Goal: Task Accomplishment & Management: Use online tool/utility

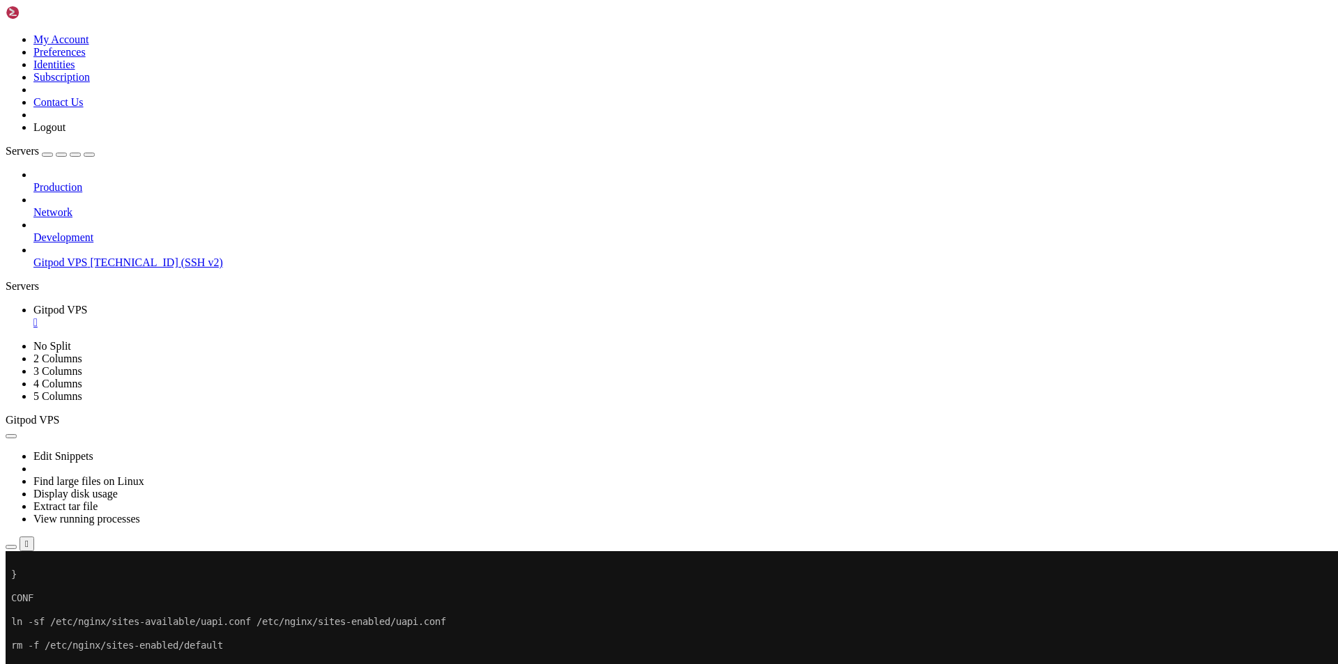
scroll to position [6, 1]
click at [11, 551] on div at bounding box center [9, 551] width 6 height 0
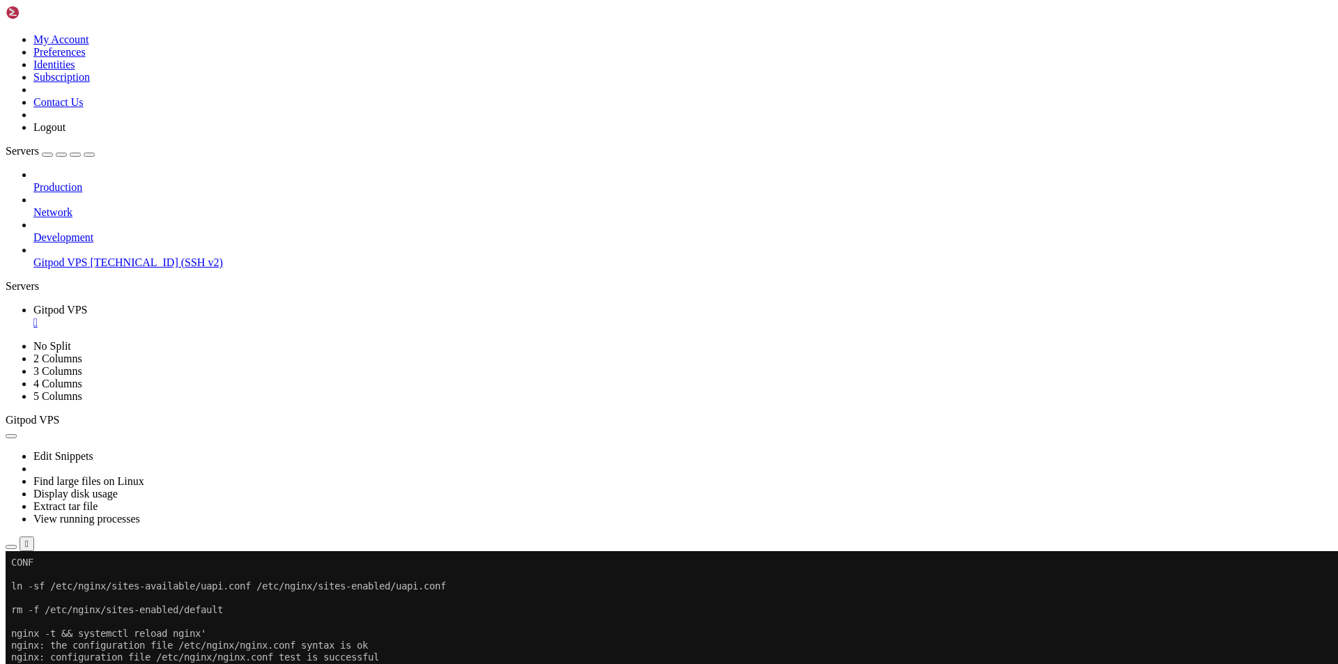
scroll to position [22387, 0]
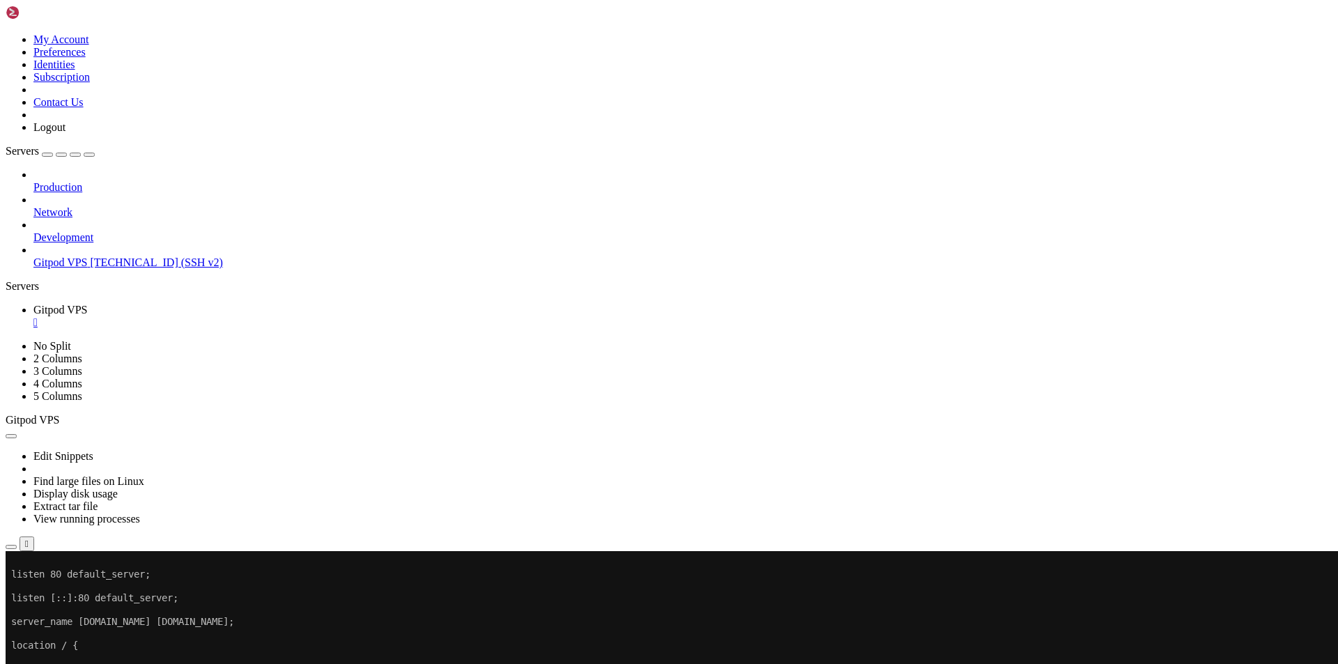
scroll to position [22541, 0]
drag, startPoint x: 187, startPoint y: 1122, endPoint x: 10, endPoint y: 857, distance: 319.1
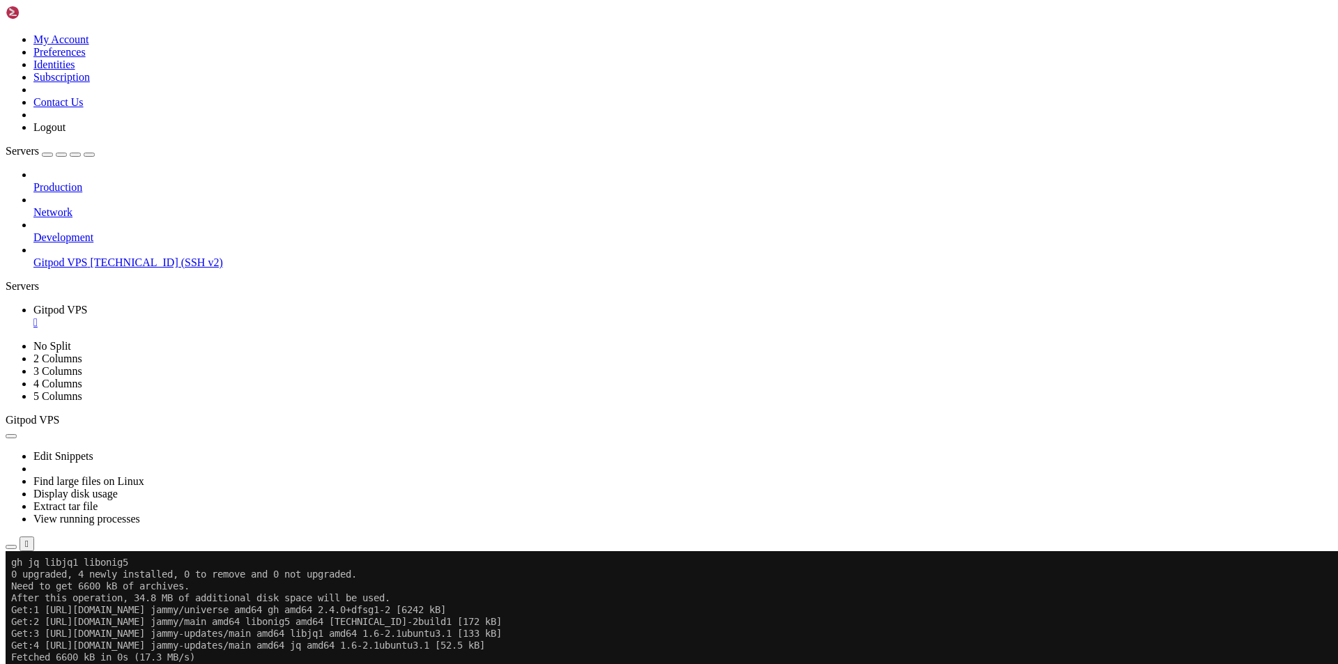
scroll to position [23488, 0]
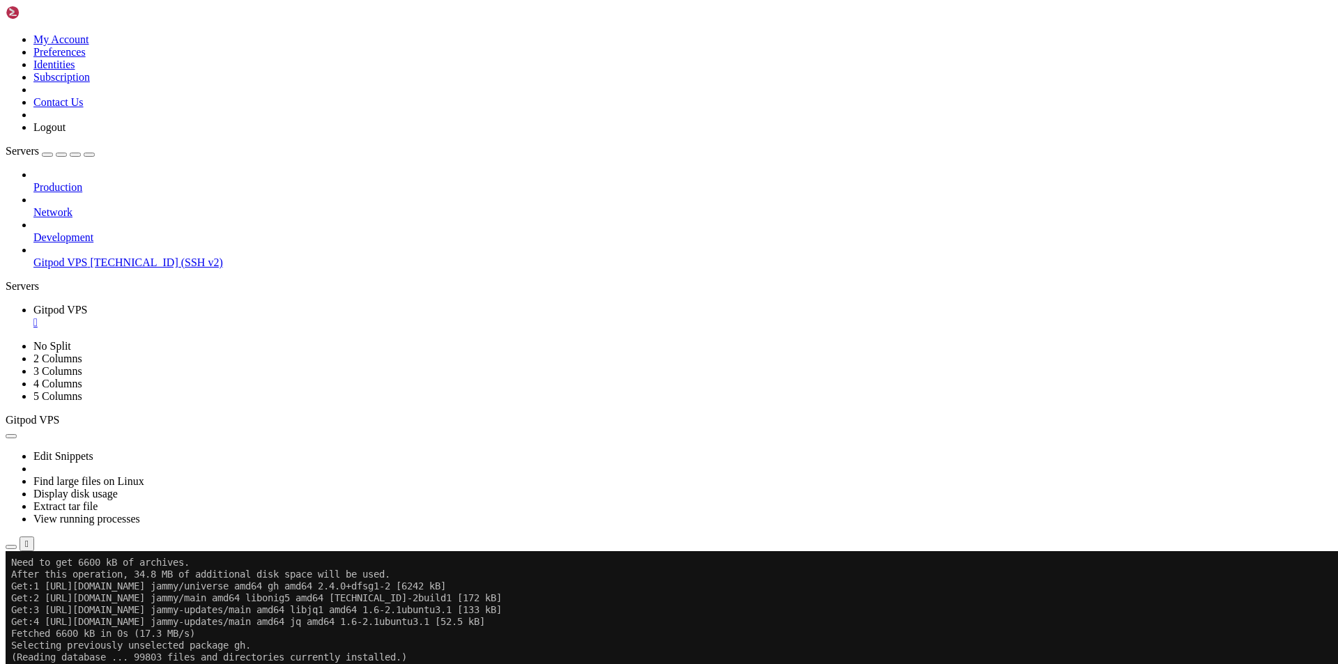
drag, startPoint x: 198, startPoint y: 1120, endPoint x: 13, endPoint y: 1060, distance: 194.1
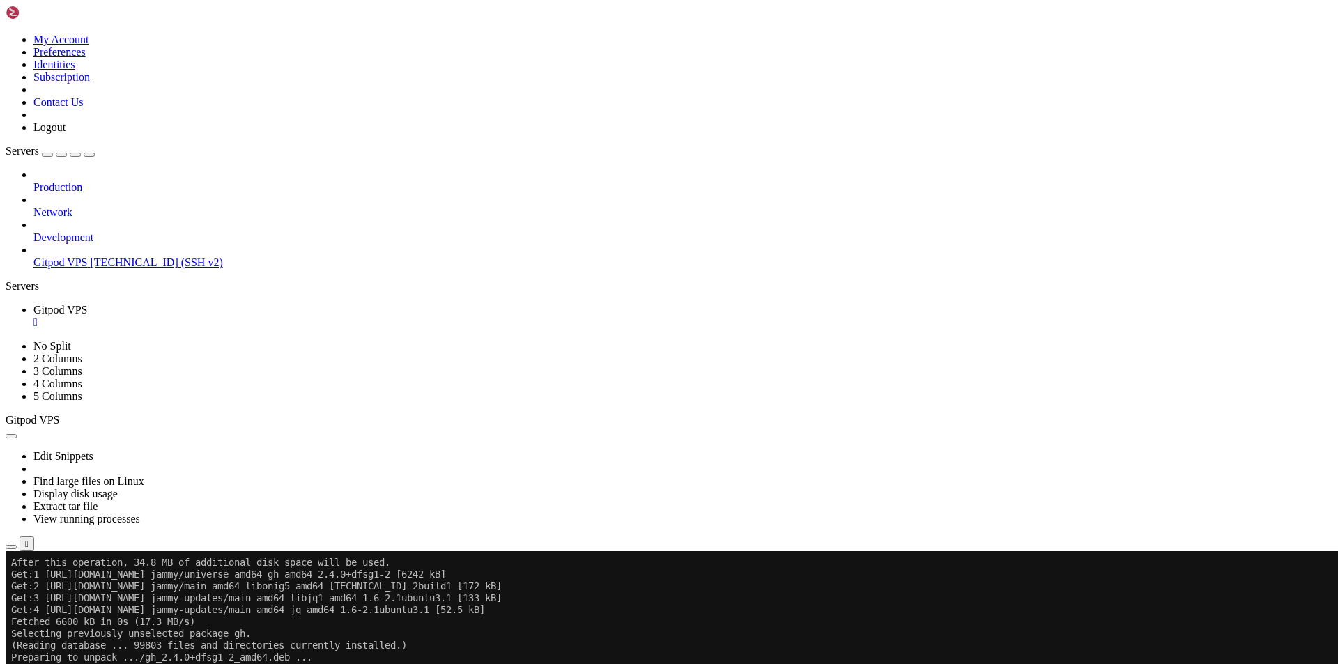
scroll to position [23500, 0]
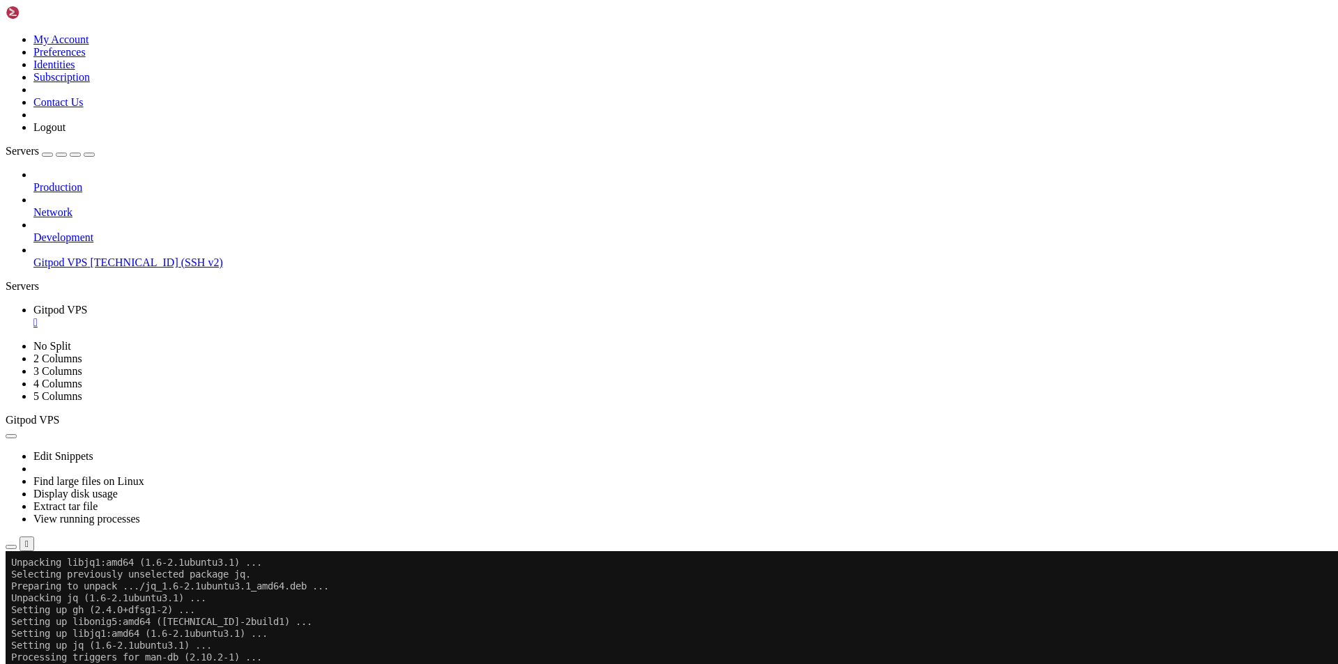
scroll to position [23678, 0]
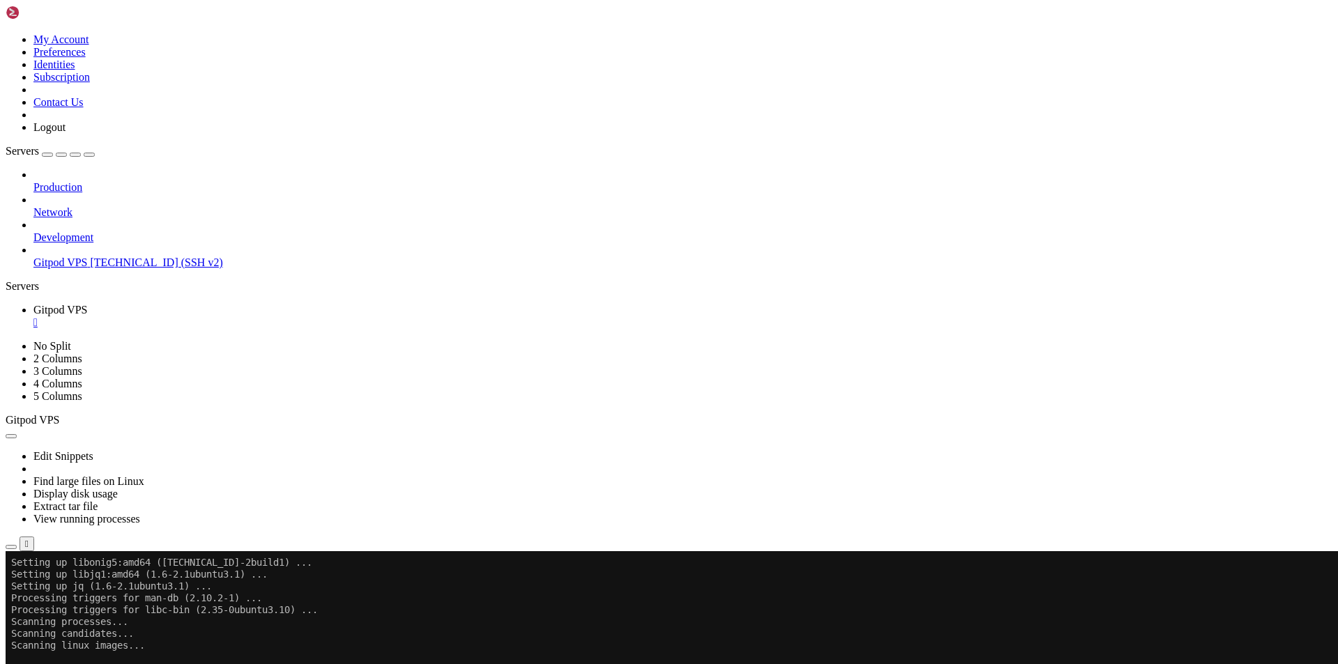
scroll to position [23796, 0]
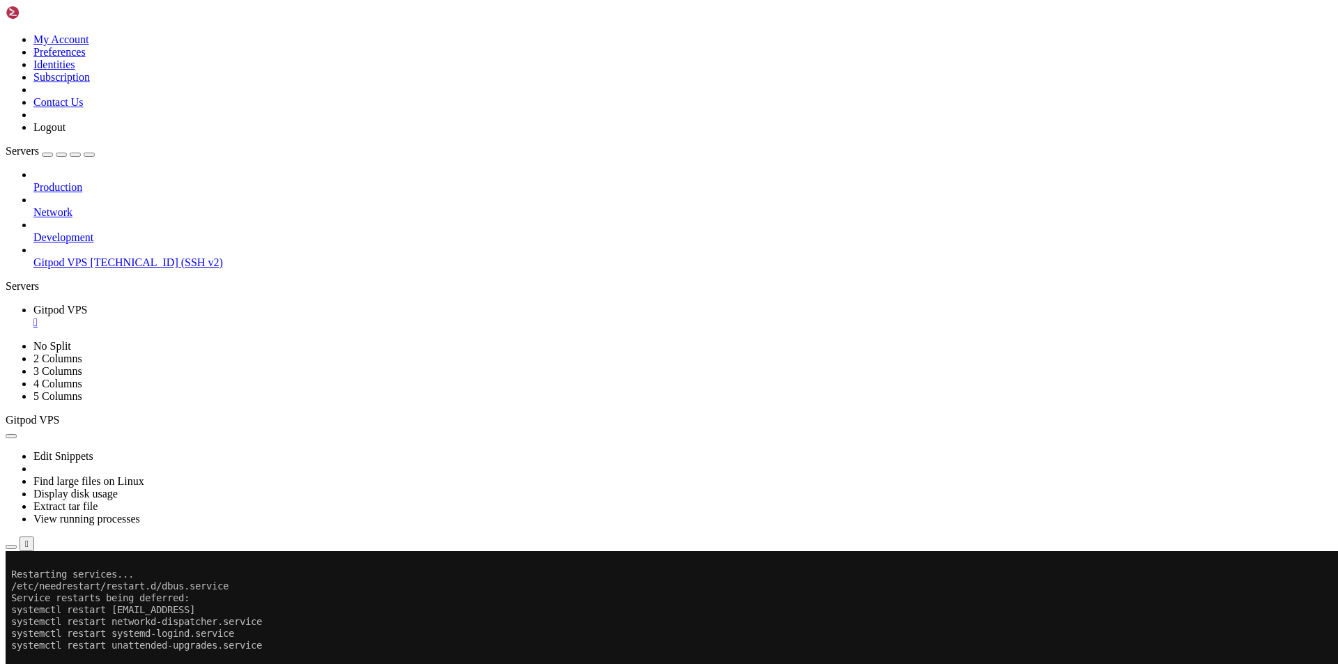
scroll to position [23832, 0]
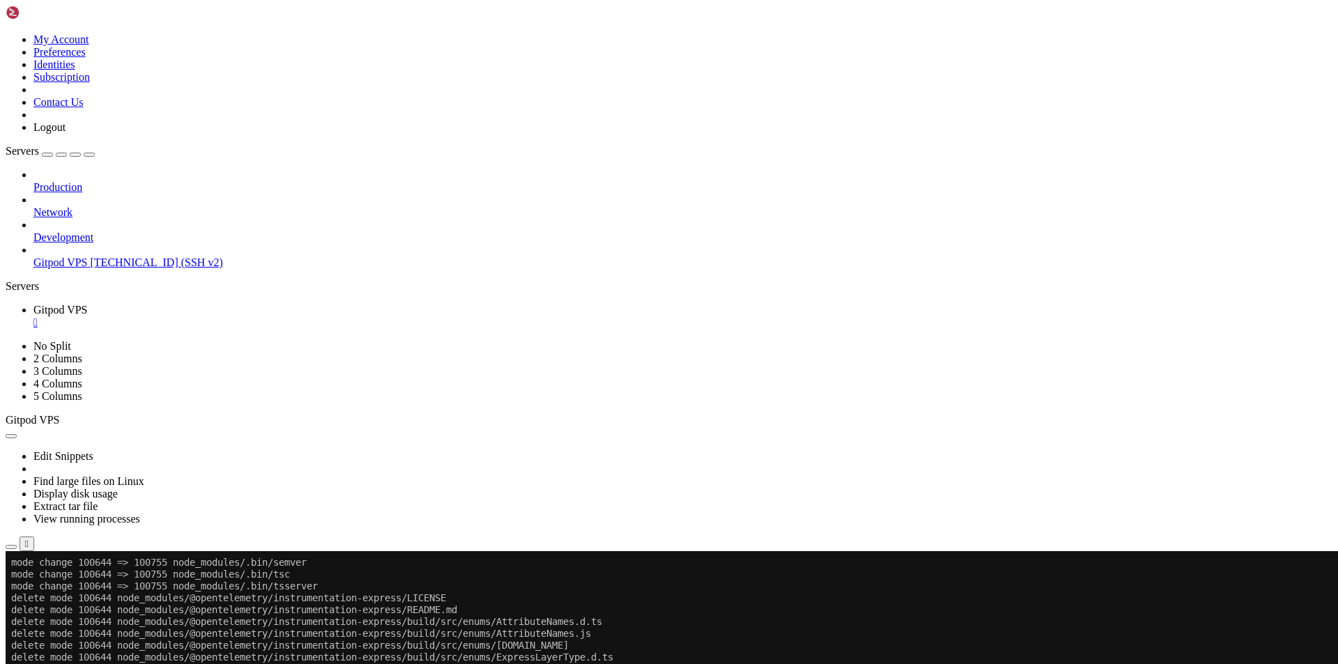
scroll to position [32585, 0]
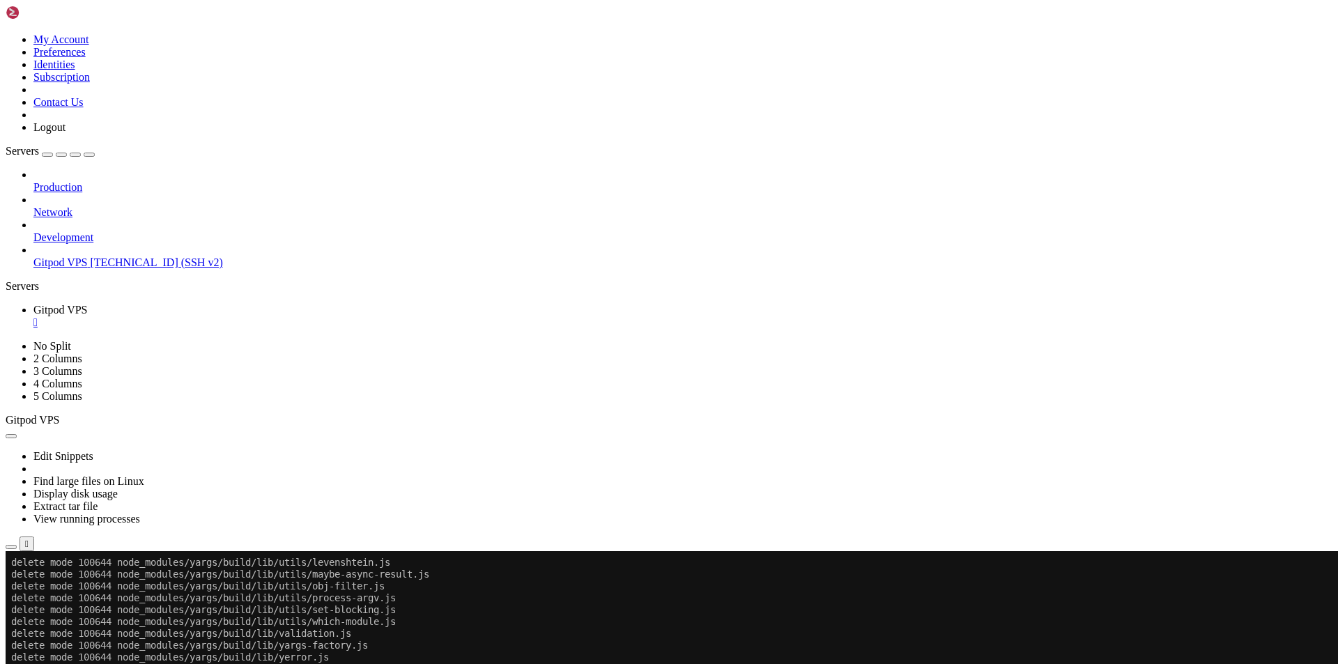
drag, startPoint x: 218, startPoint y: 1060, endPoint x: 296, endPoint y: 1058, distance: 78.1
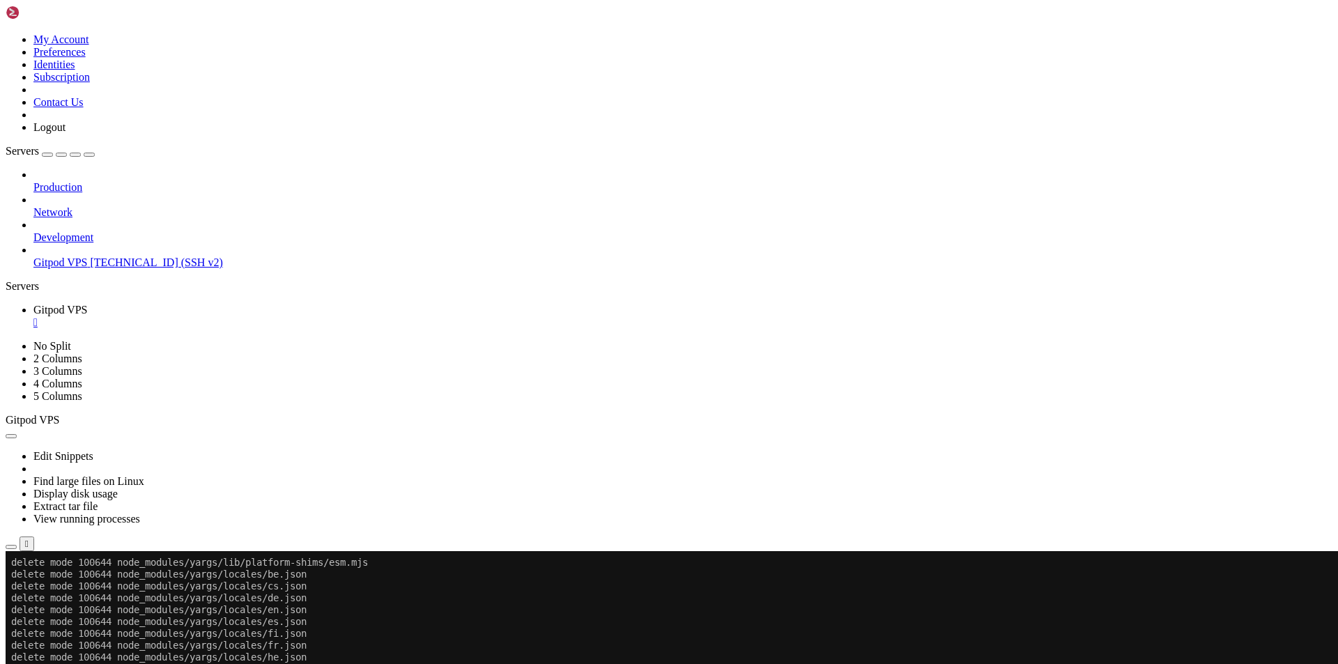
scroll to position [32739, 0]
drag, startPoint x: 213, startPoint y: 1122, endPoint x: 10, endPoint y: 970, distance: 253.2
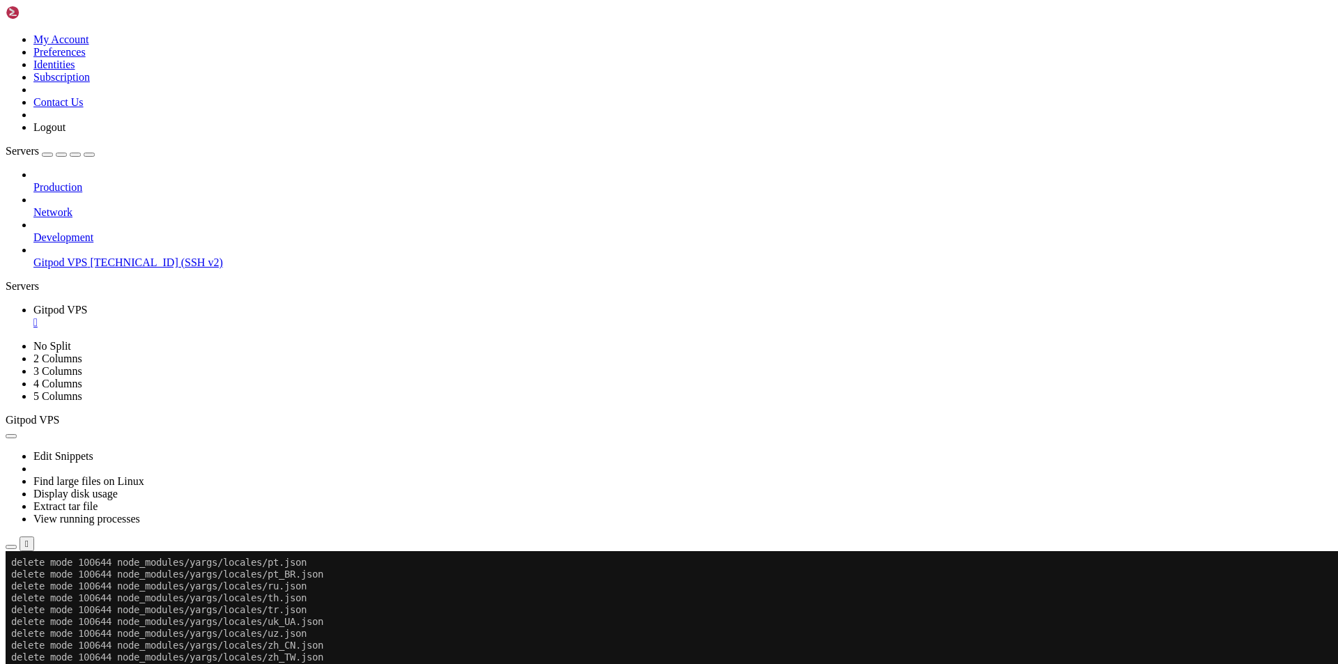
scroll to position [33059, 0]
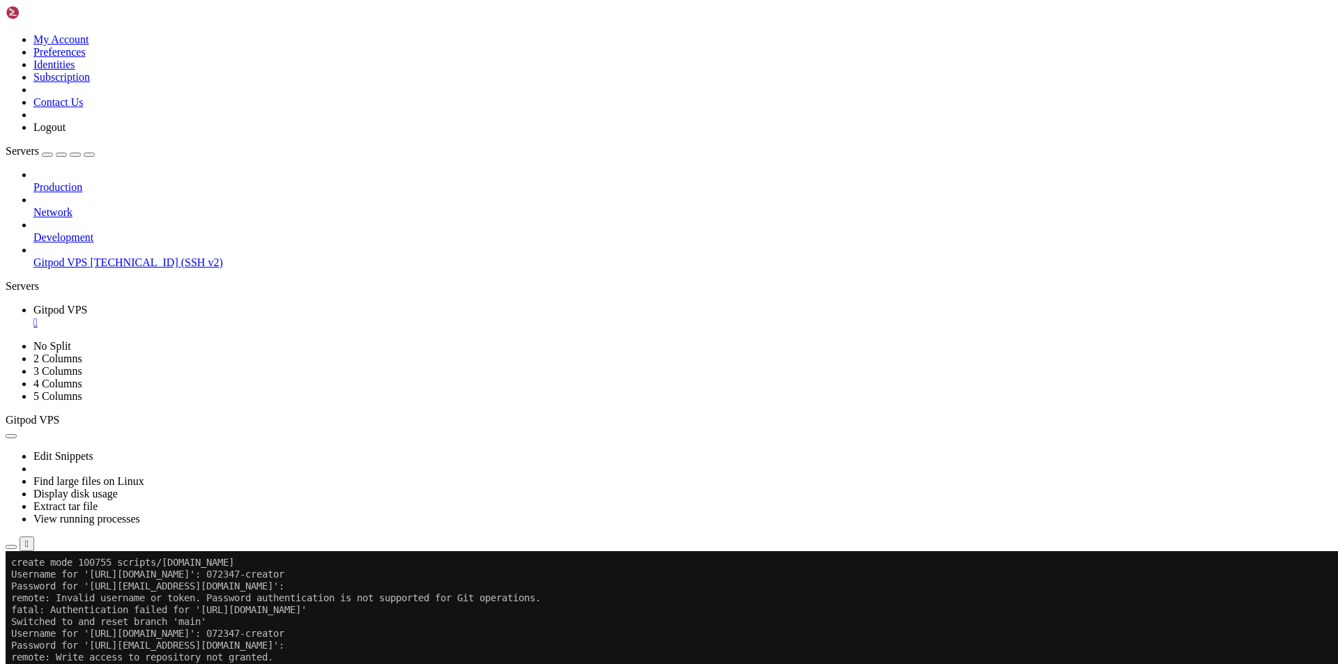
scroll to position [33142, 0]
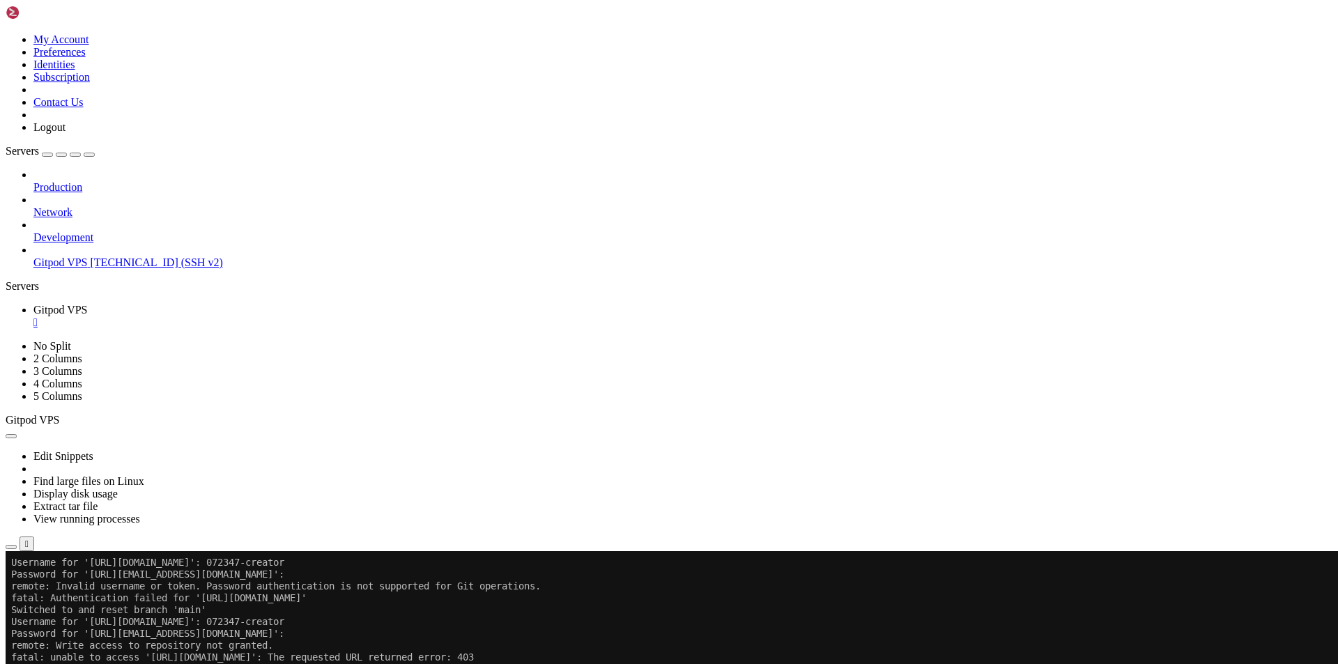
drag, startPoint x: 21, startPoint y: 962, endPoint x: 589, endPoint y: 977, distance: 568.8
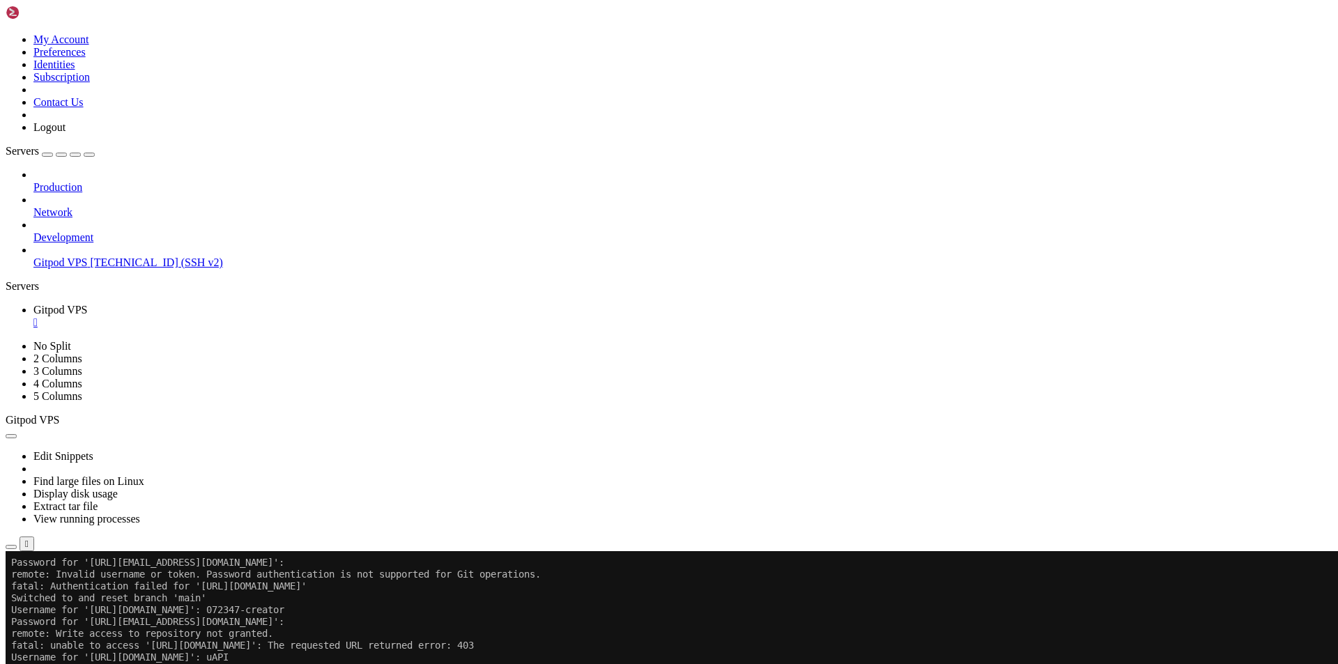
scroll to position [33154, 0]
copy div "X [DOMAIN_NAME]: api call failed: non-200 OK status code: 401 Unauthorized body…"
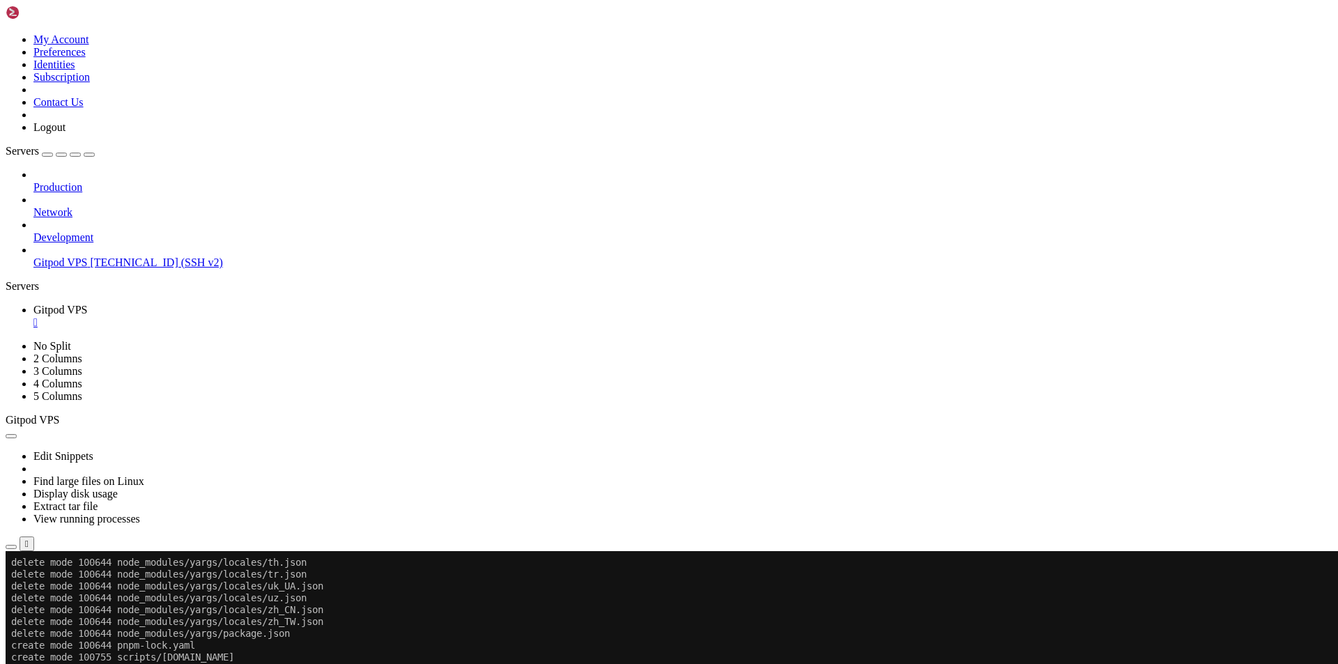
scroll to position [32736, 0]
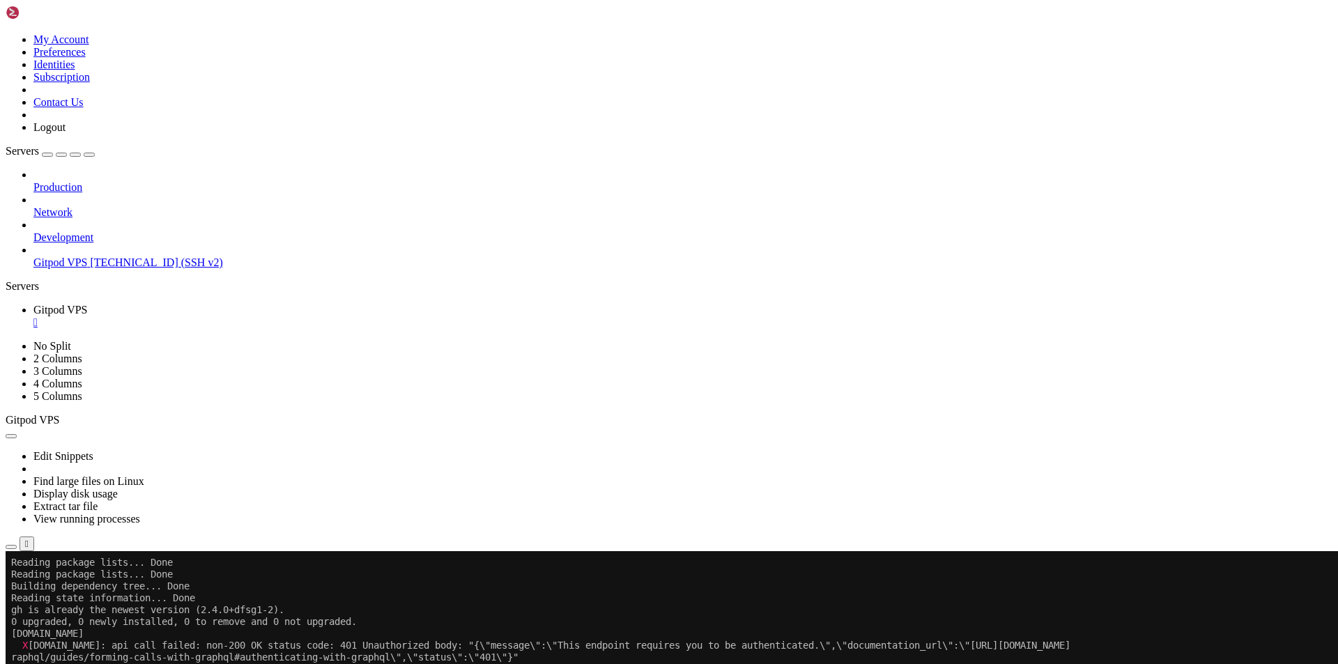
scroll to position [33545, 0]
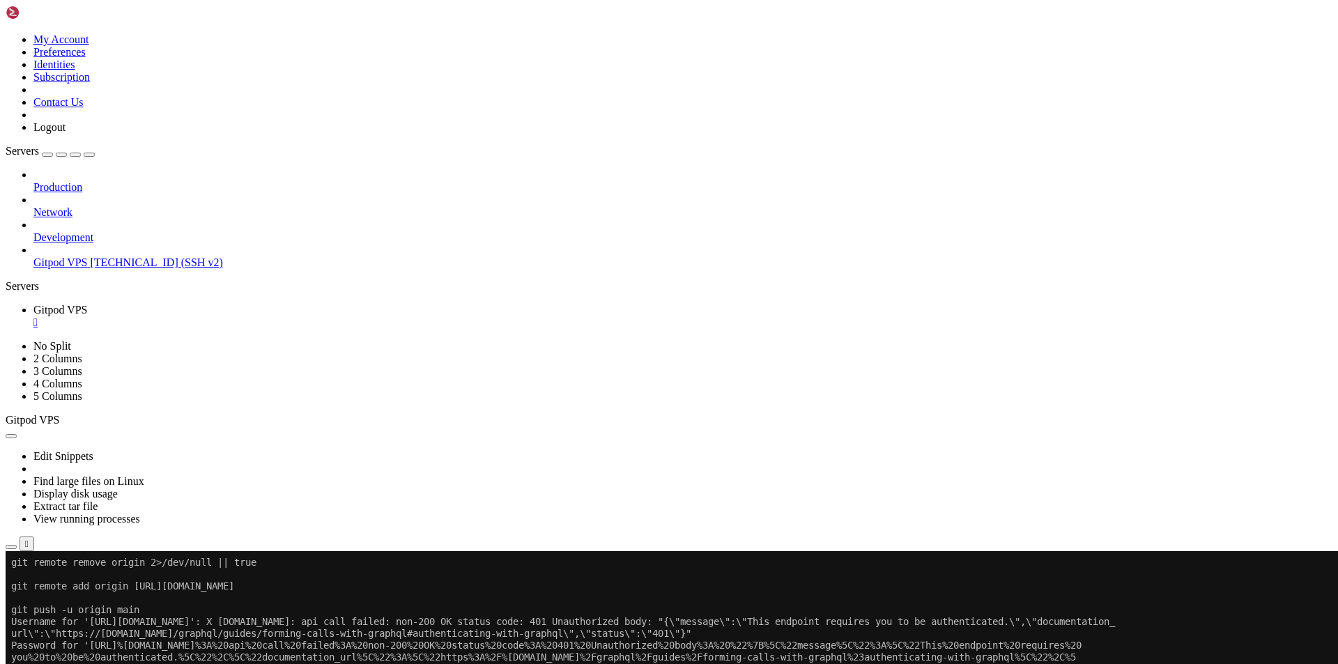
scroll to position [33640, 0]
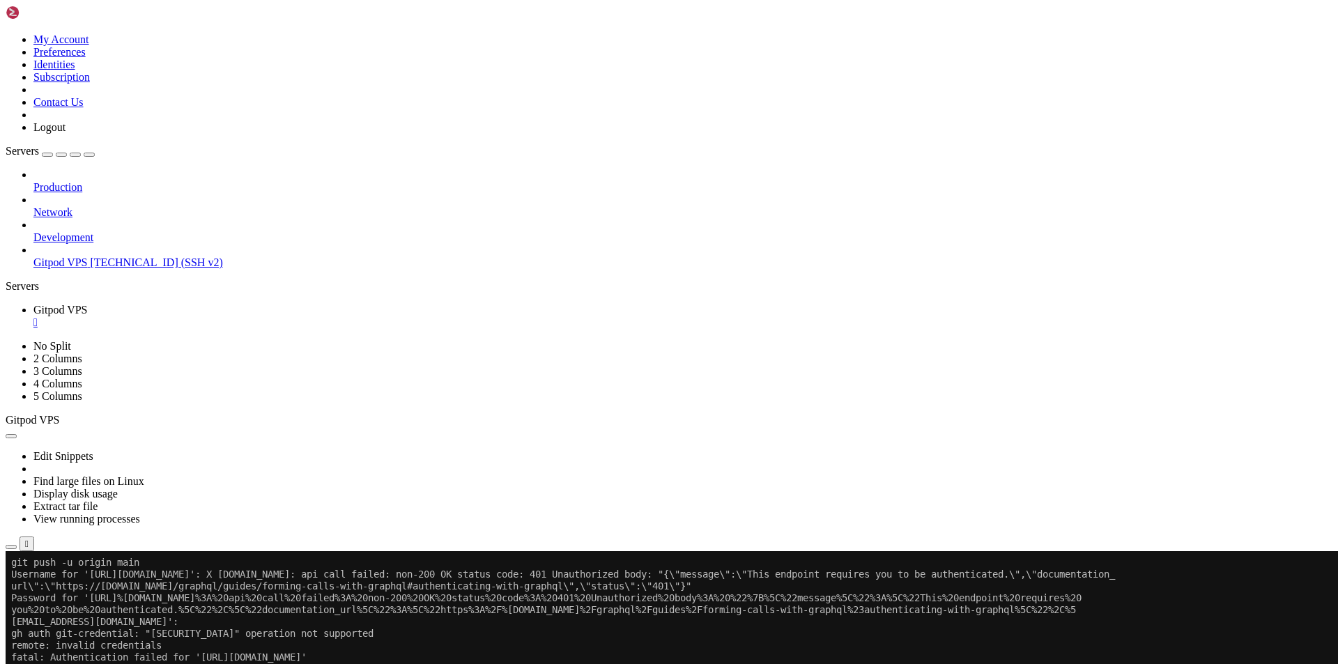
scroll to position [33687, 0]
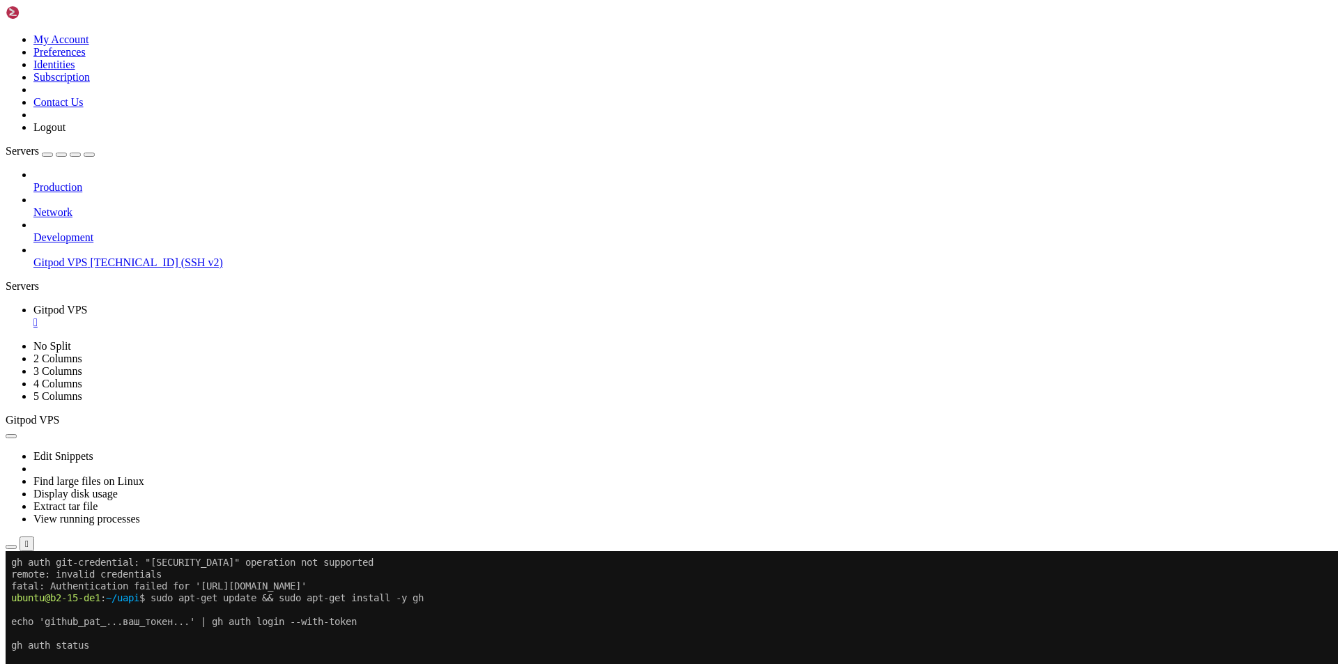
scroll to position [33770, 0]
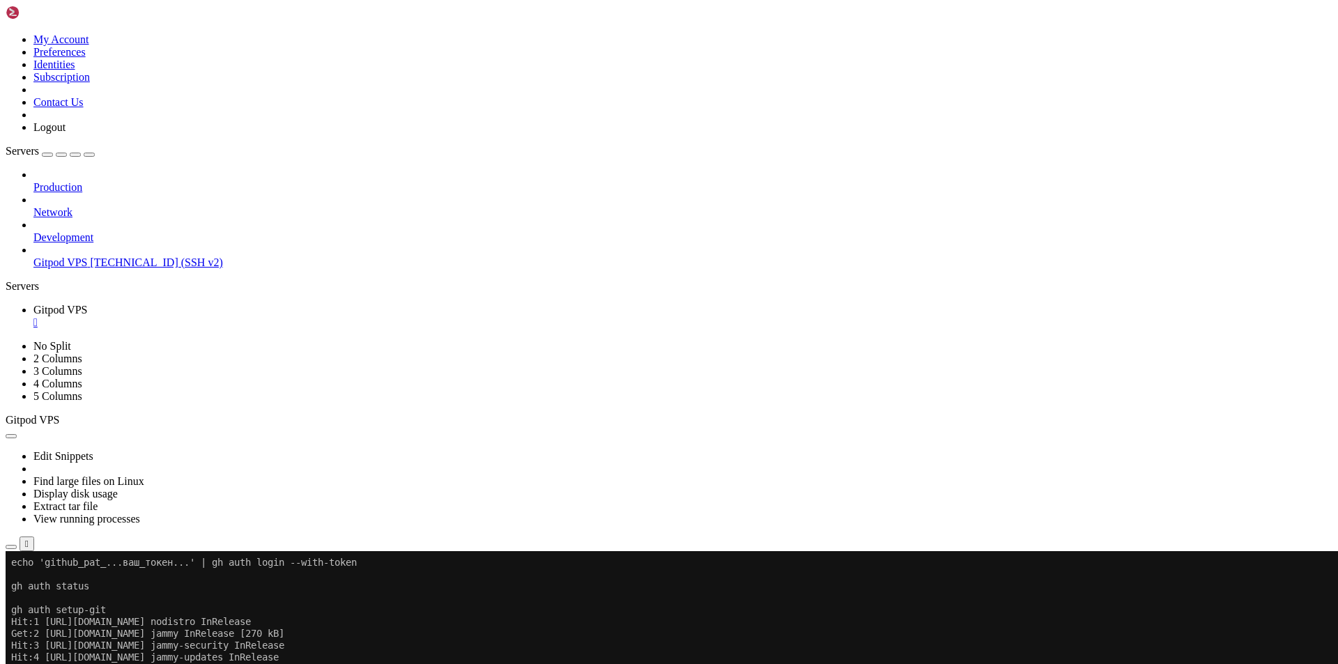
scroll to position [33817, 0]
drag, startPoint x: 173, startPoint y: 1121, endPoint x: 13, endPoint y: 992, distance: 205.1
click at [11, 551] on div at bounding box center [9, 551] width 6 height 0
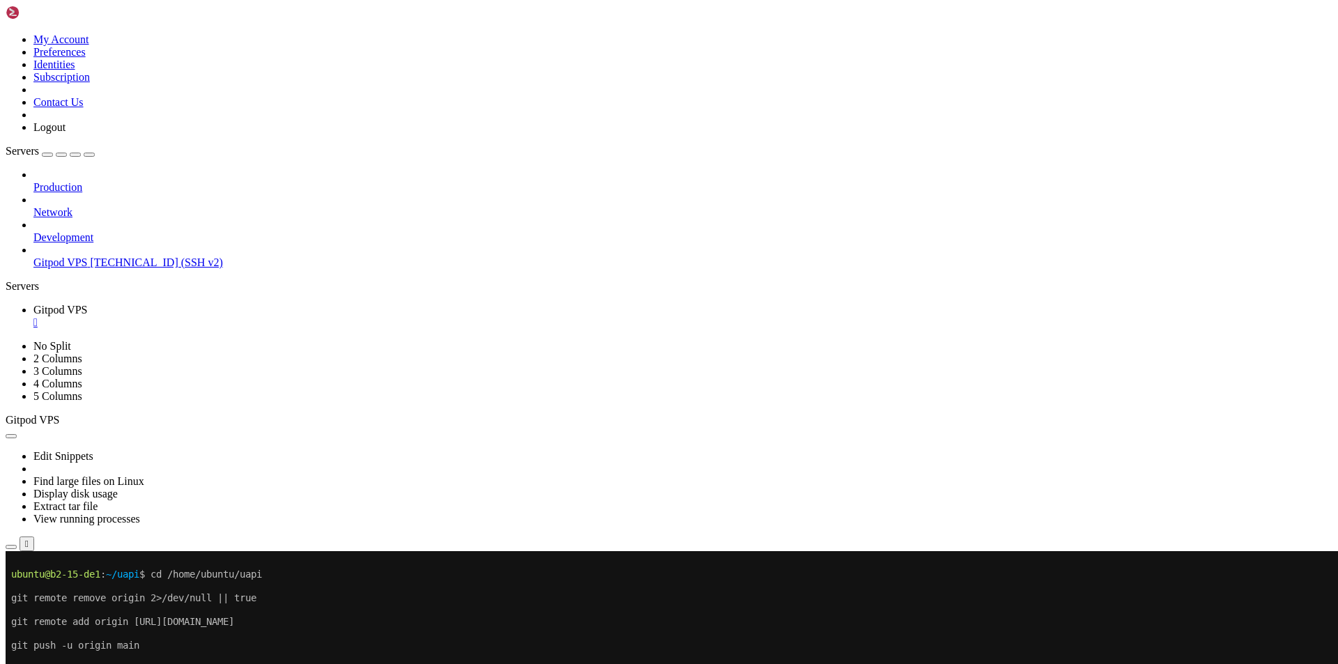
scroll to position [34113, 0]
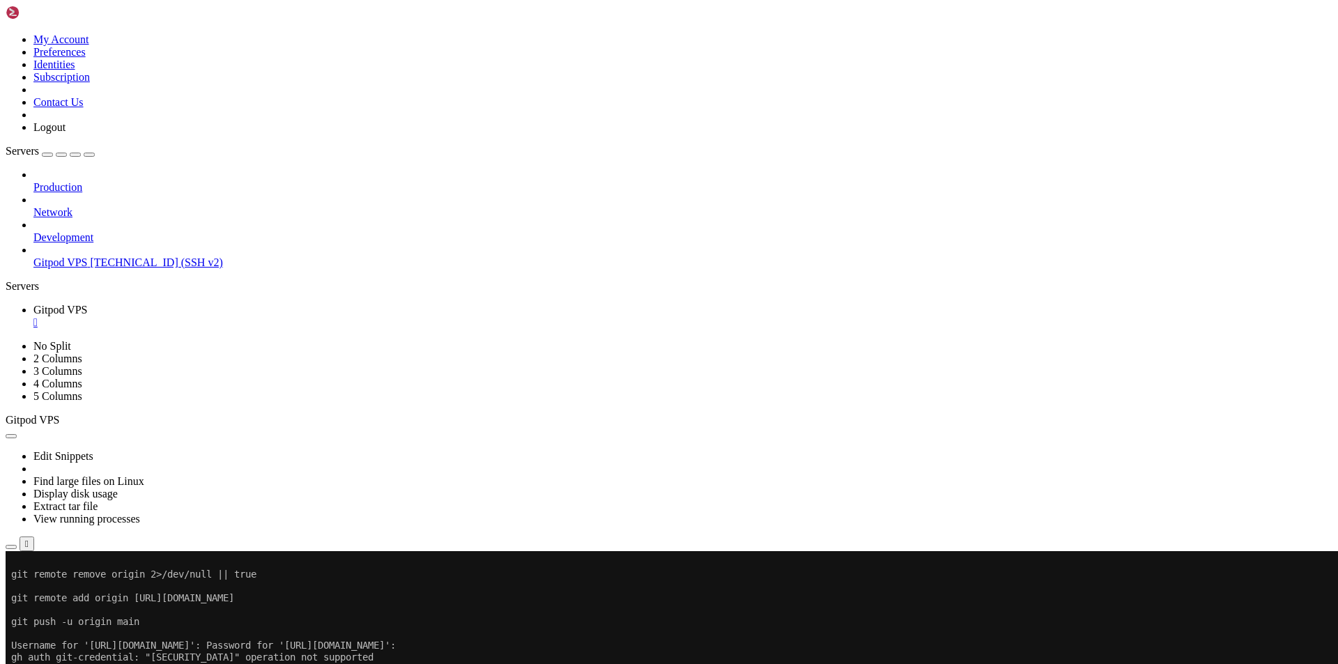
drag, startPoint x: 220, startPoint y: 1116, endPoint x: 401, endPoint y: 1184, distance: 192.9
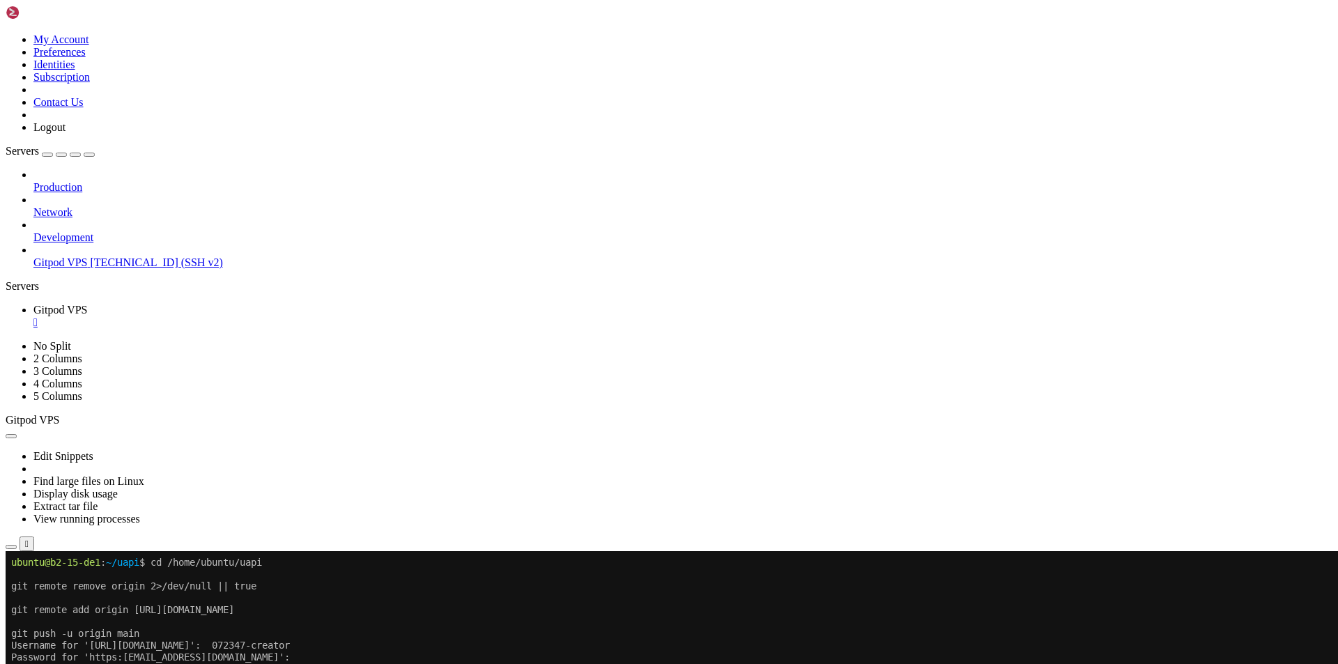
scroll to position [34267, 0]
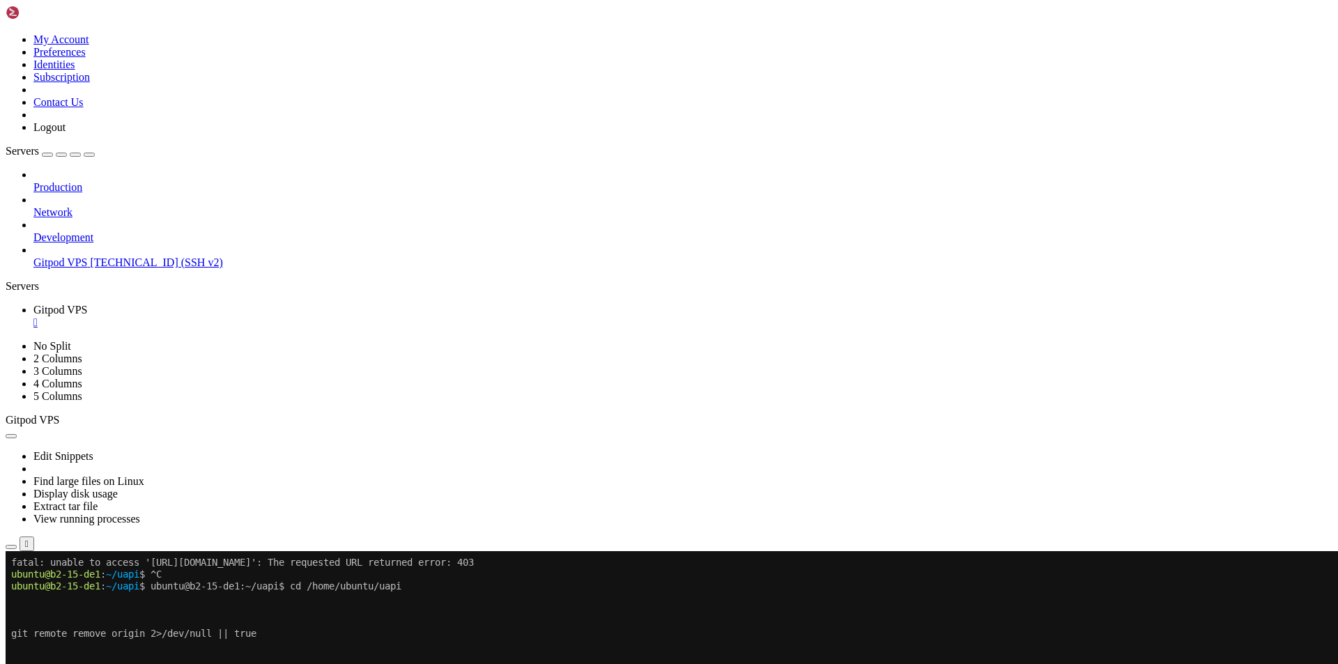
scroll to position [34421, 0]
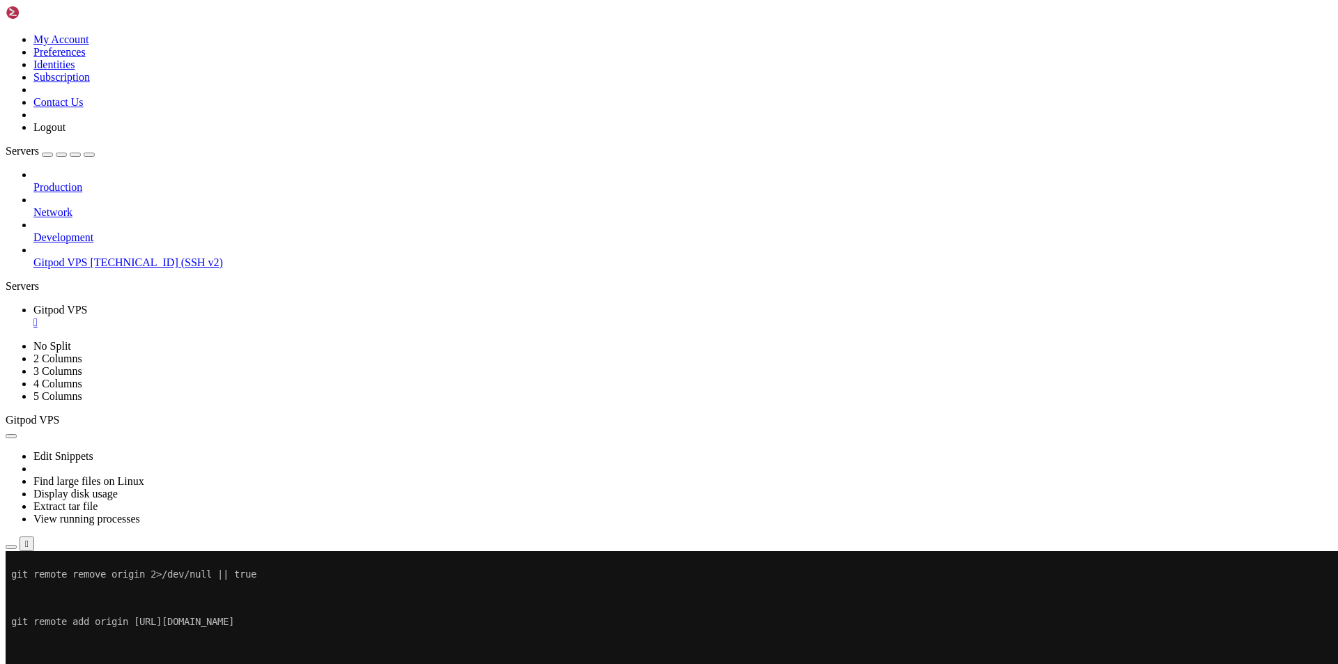
drag, startPoint x: 194, startPoint y: 1120, endPoint x: 13, endPoint y: 1045, distance: 196.8
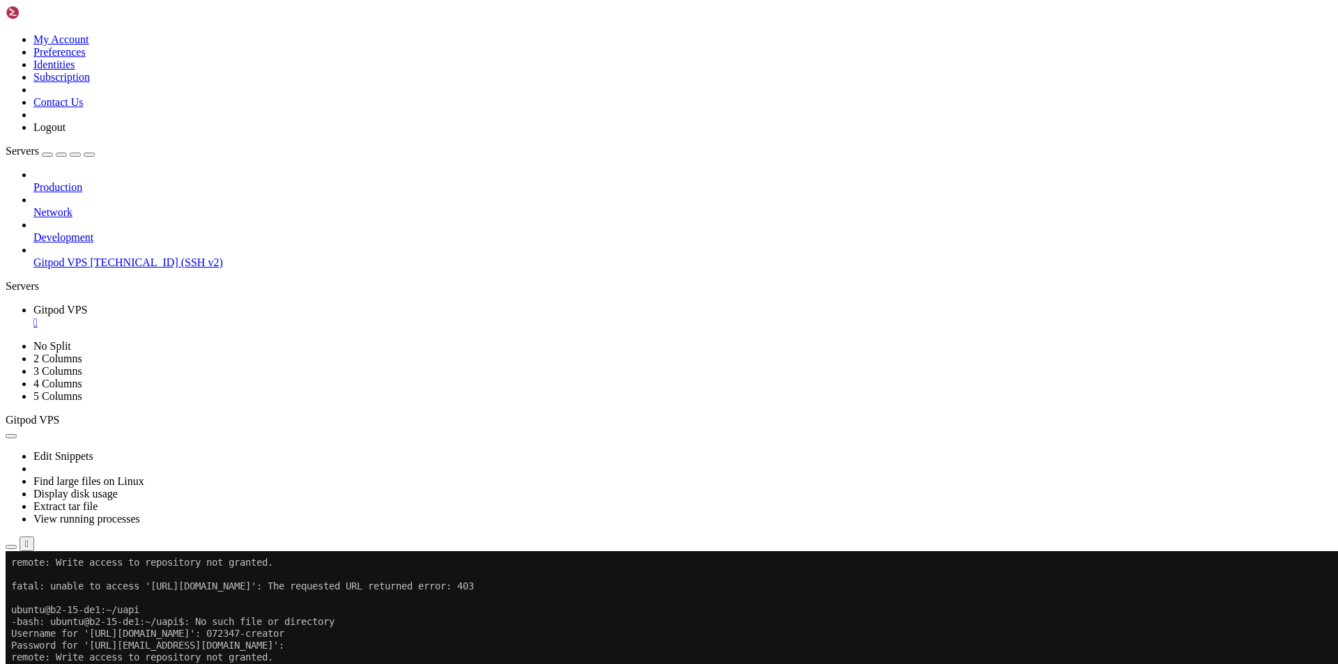
scroll to position [34611, 0]
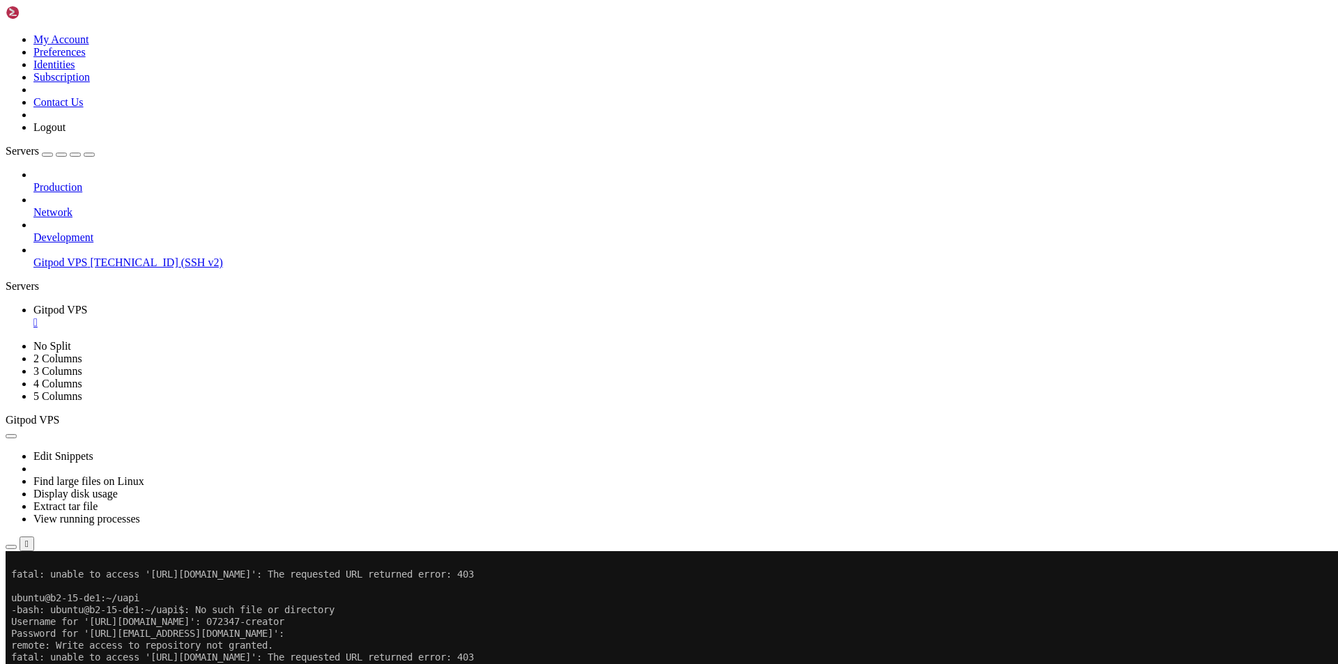
drag, startPoint x: 163, startPoint y: 569, endPoint x: 337, endPoint y: 633, distance: 185.2
click at [11, 551] on div at bounding box center [9, 551] width 6 height 0
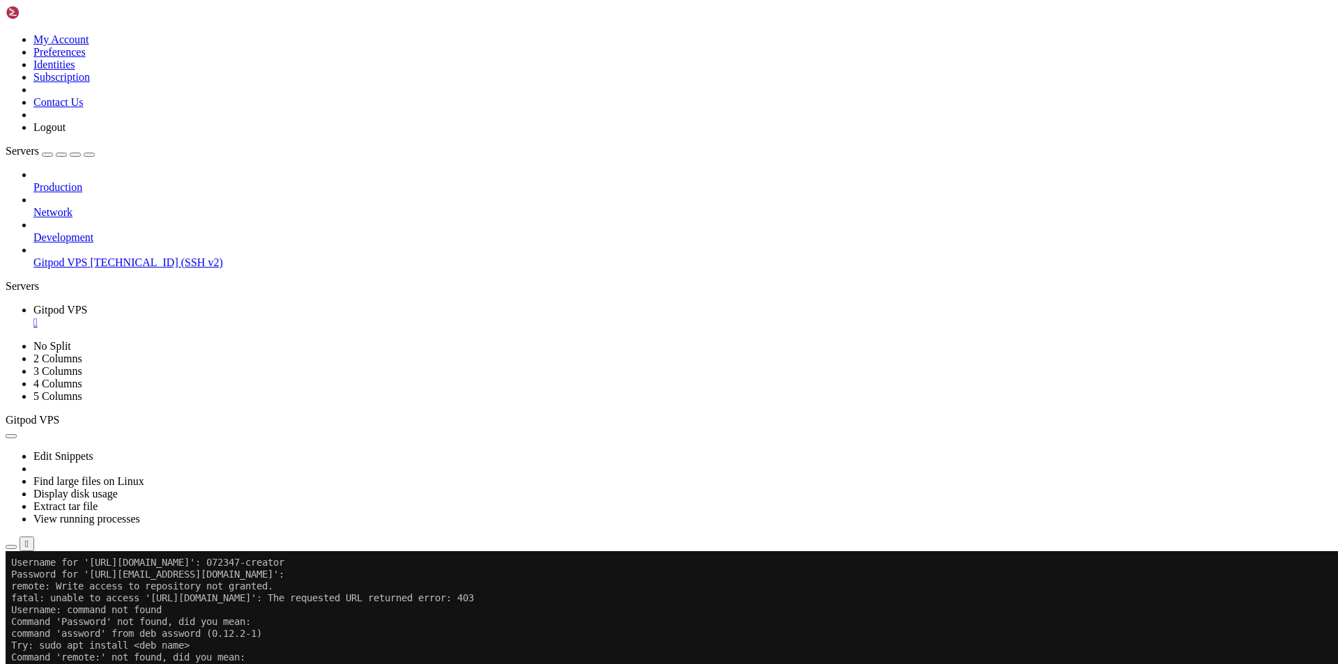
scroll to position [34729, 0]
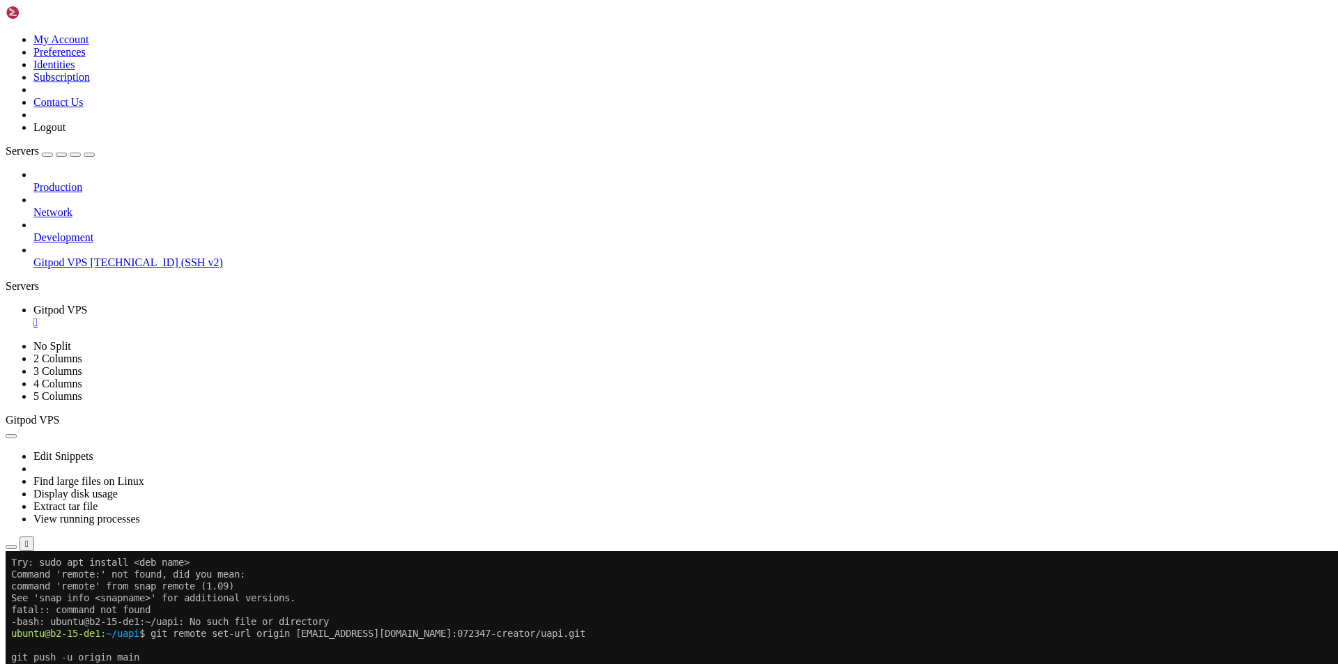
scroll to position [34765, 0]
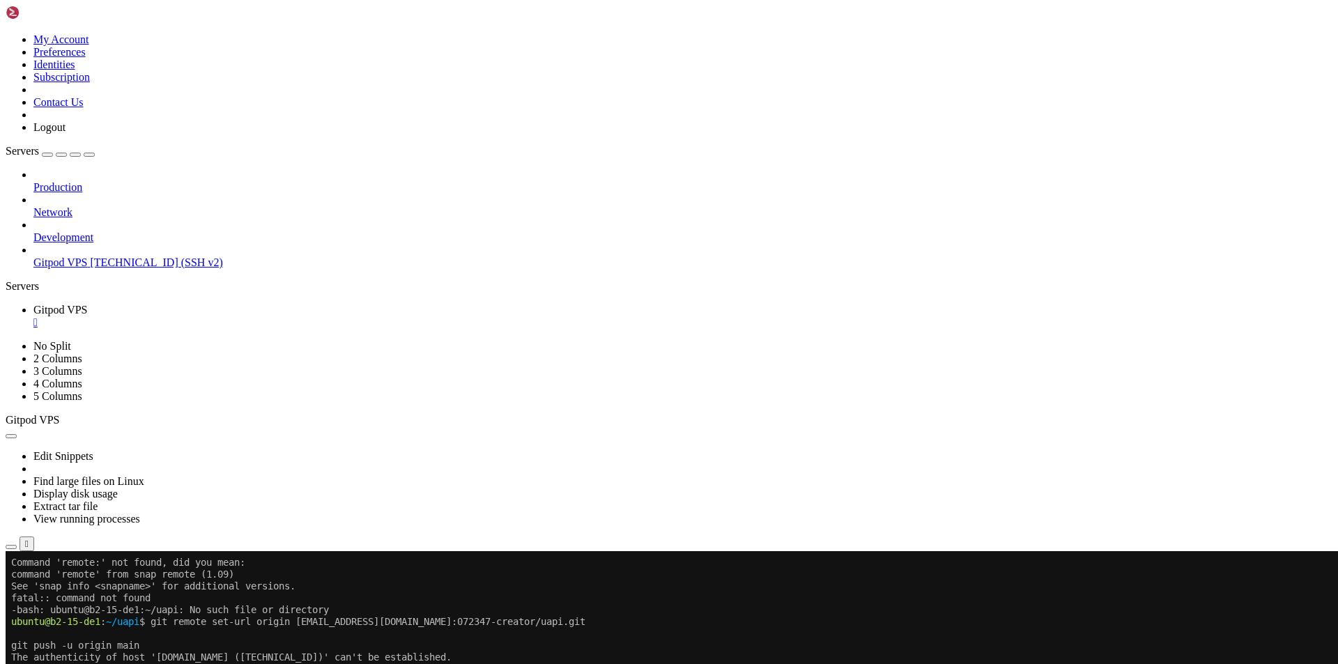
drag, startPoint x: 543, startPoint y: 1111, endPoint x: 13, endPoint y: 1106, distance: 530.9
drag, startPoint x: 583, startPoint y: 1122, endPoint x: 569, endPoint y: 1122, distance: 14.6
drag, startPoint x: 473, startPoint y: 1111, endPoint x: 11, endPoint y: 1095, distance: 462.3
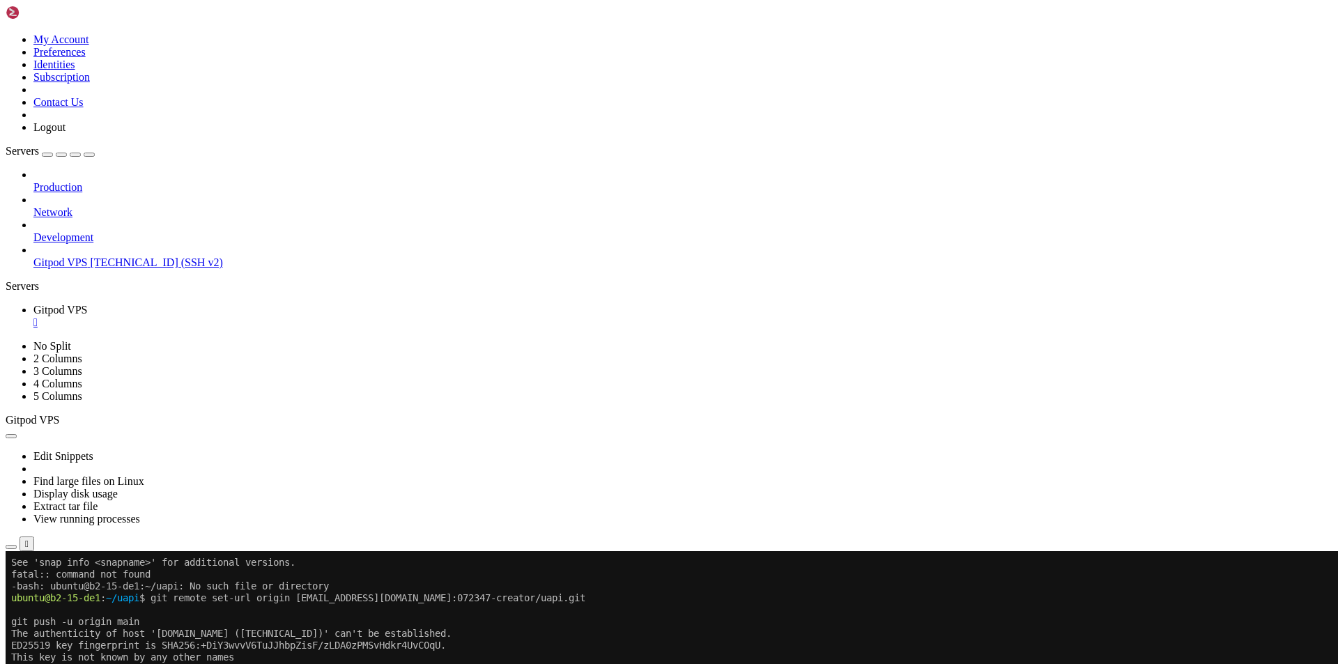
copy div "ubuntu@b2-15-de1 : ~/uapi $ gh repo view 072347-creator/uapi --json viewerPermi…"
drag, startPoint x: 571, startPoint y: 1122, endPoint x: 738, endPoint y: 1187, distance: 178.7
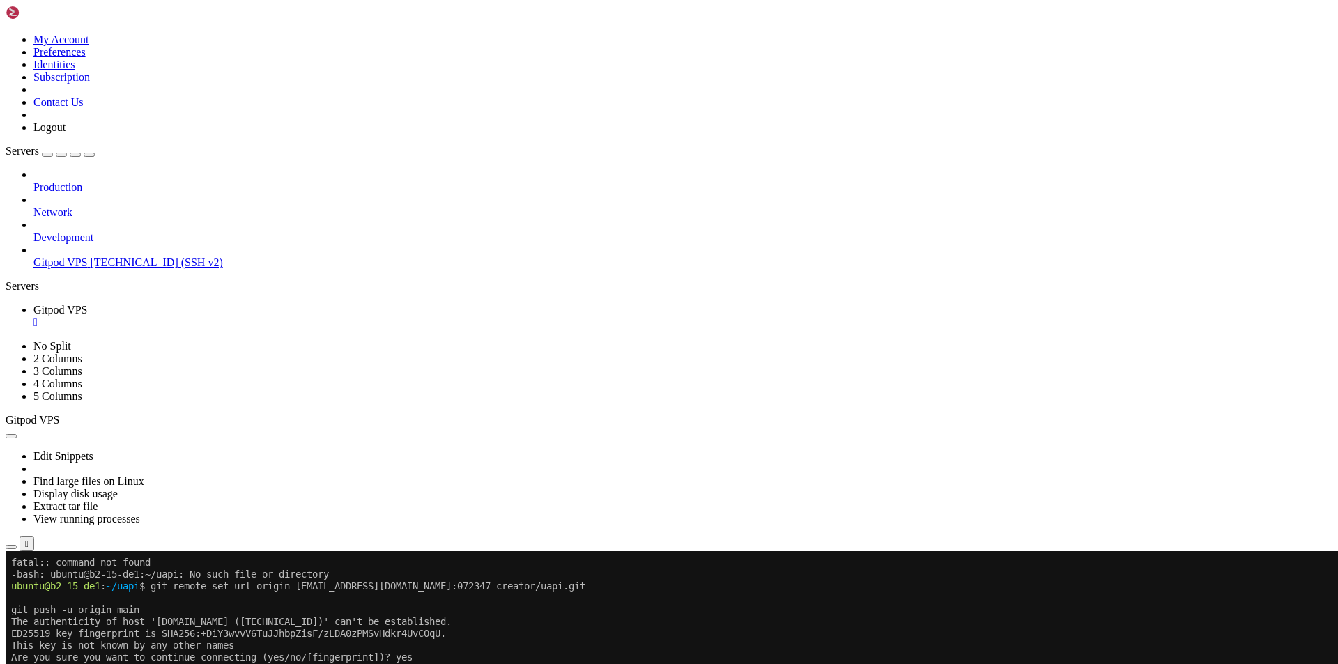
scroll to position [34824, 0]
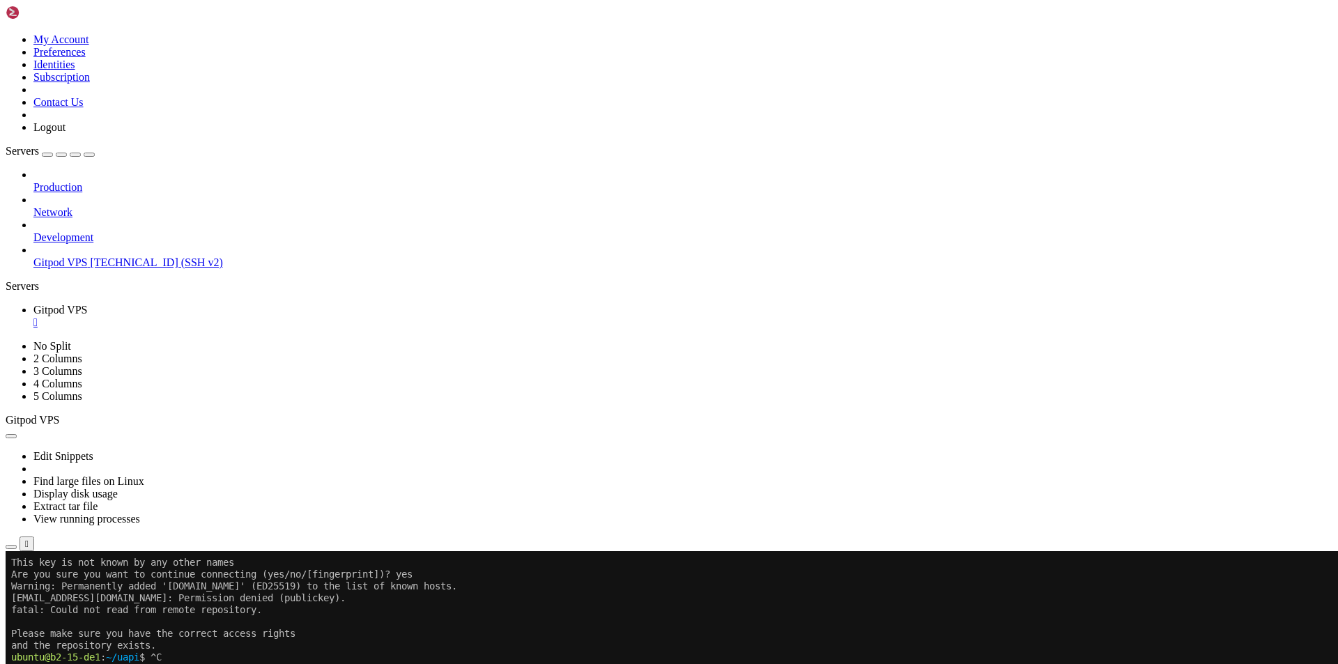
scroll to position [34943, 0]
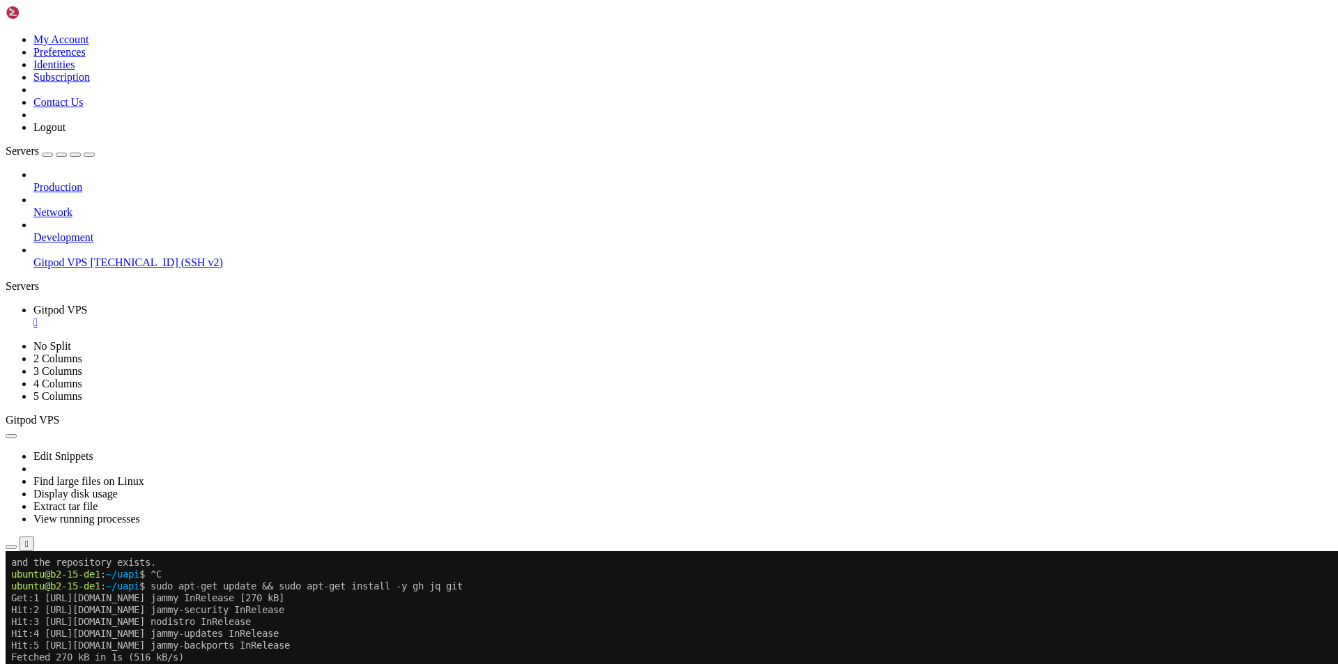
scroll to position [34978, 0]
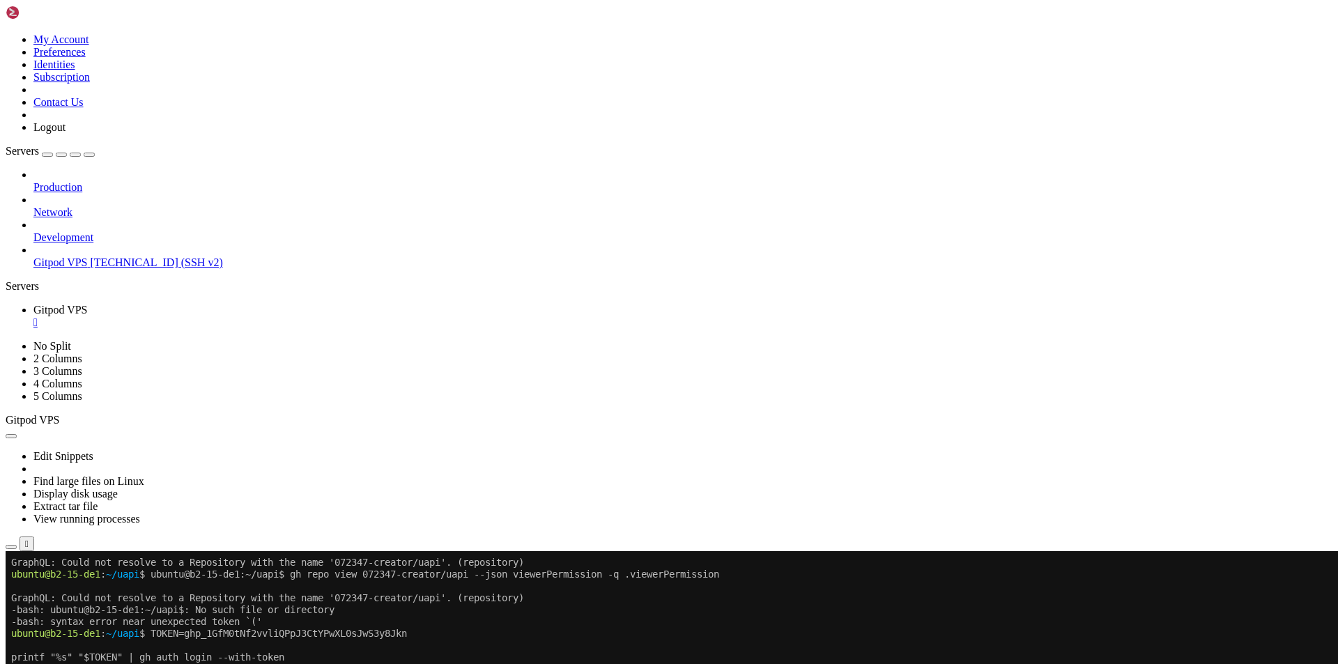
scroll to position [35345, 0]
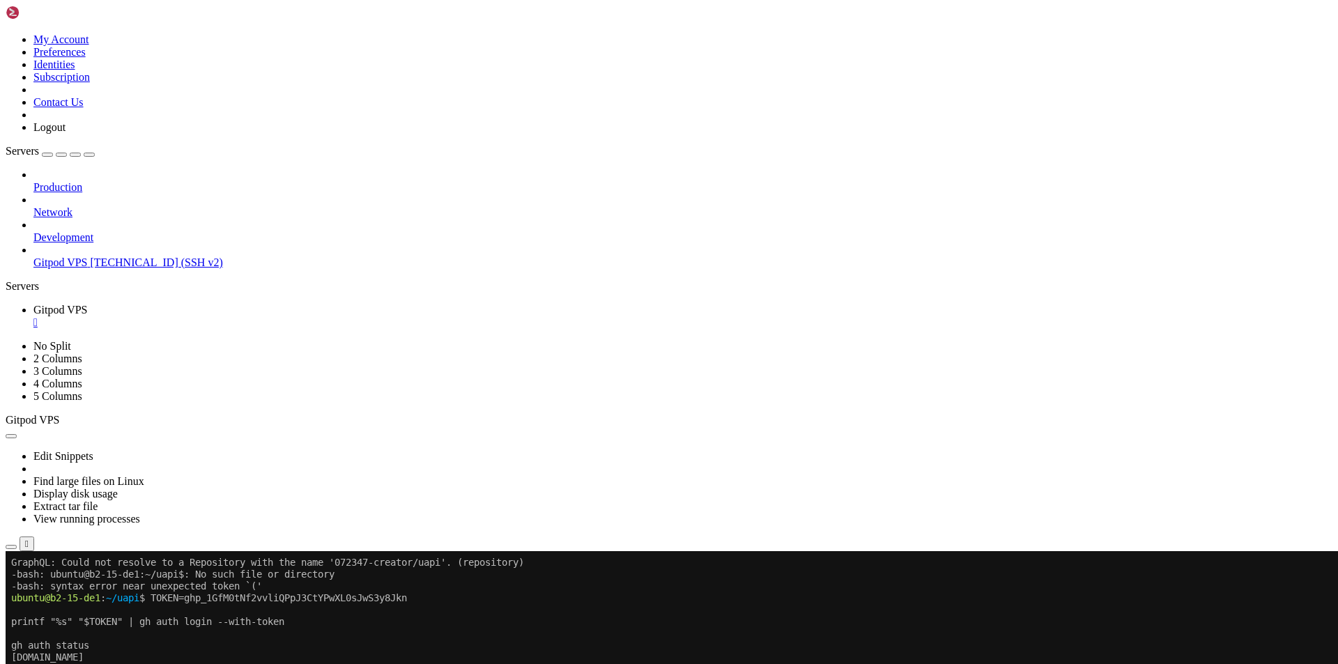
drag, startPoint x: 178, startPoint y: 1123, endPoint x: 8, endPoint y: 727, distance: 430.7
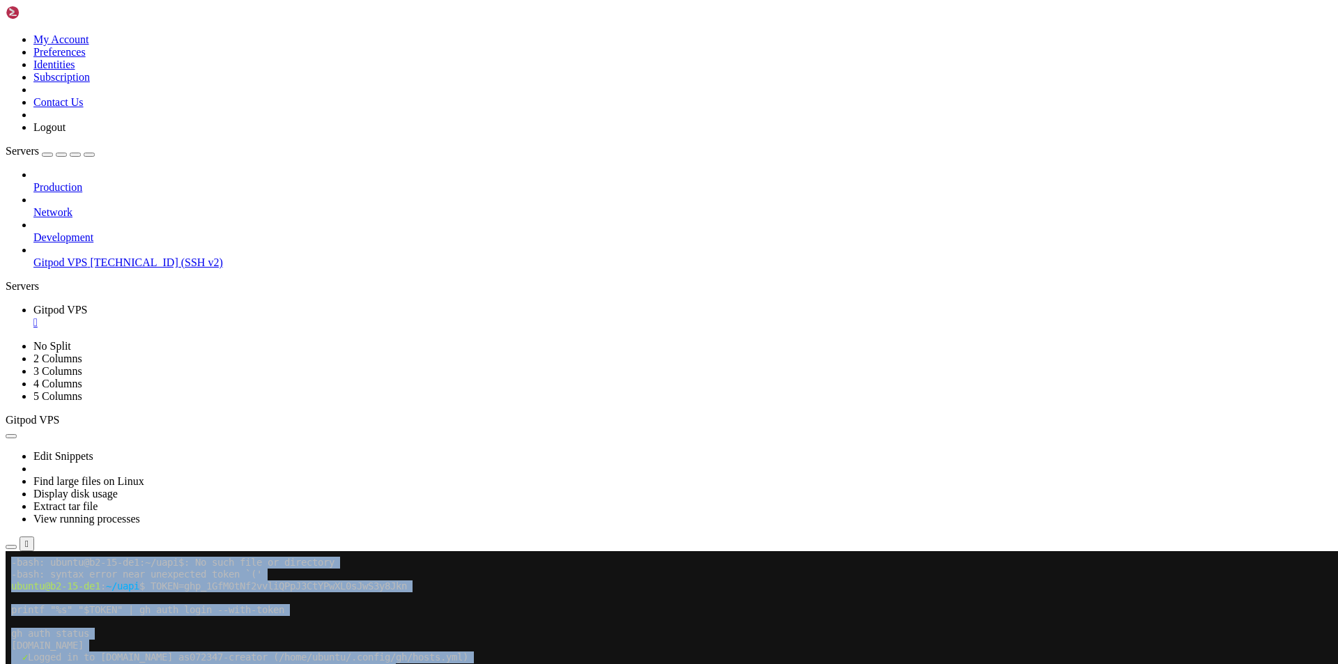
scroll to position [35357, 0]
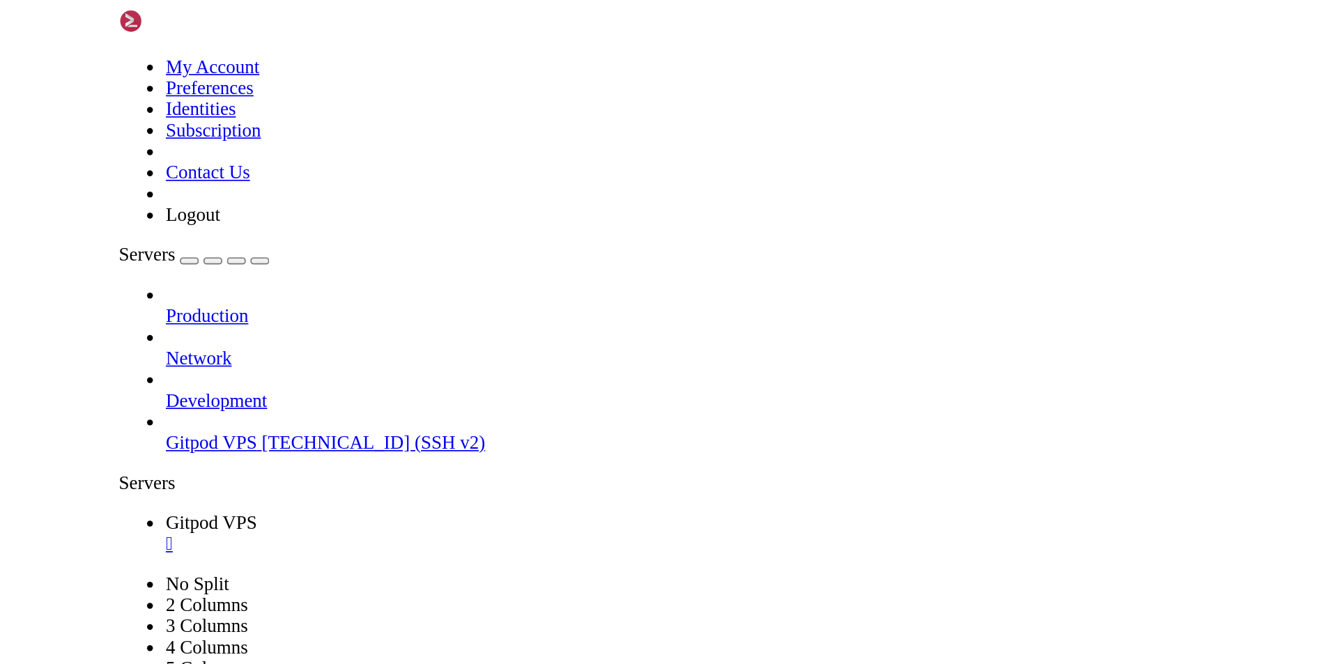
scroll to position [35582, 0]
